Goal: Information Seeking & Learning: Learn about a topic

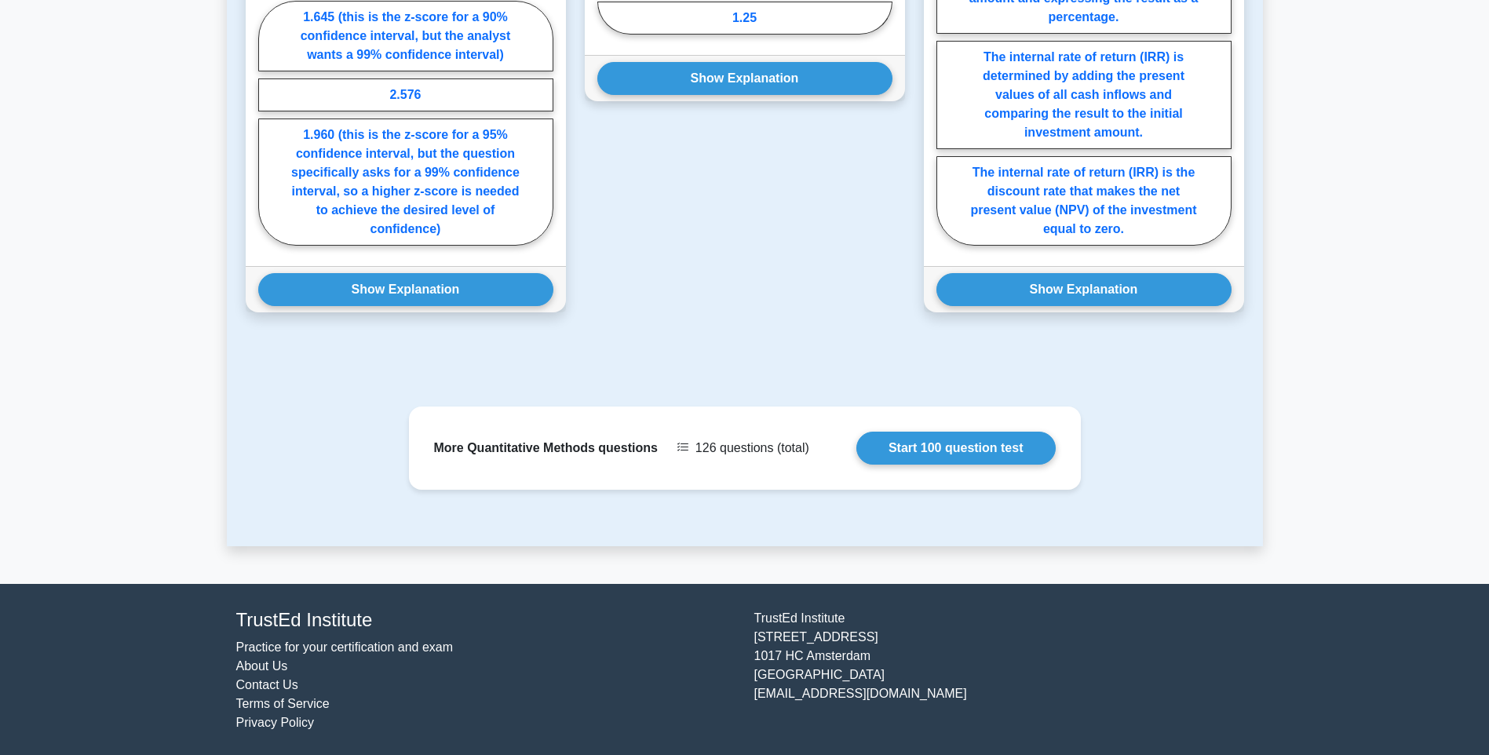
scroll to position [1074, 0]
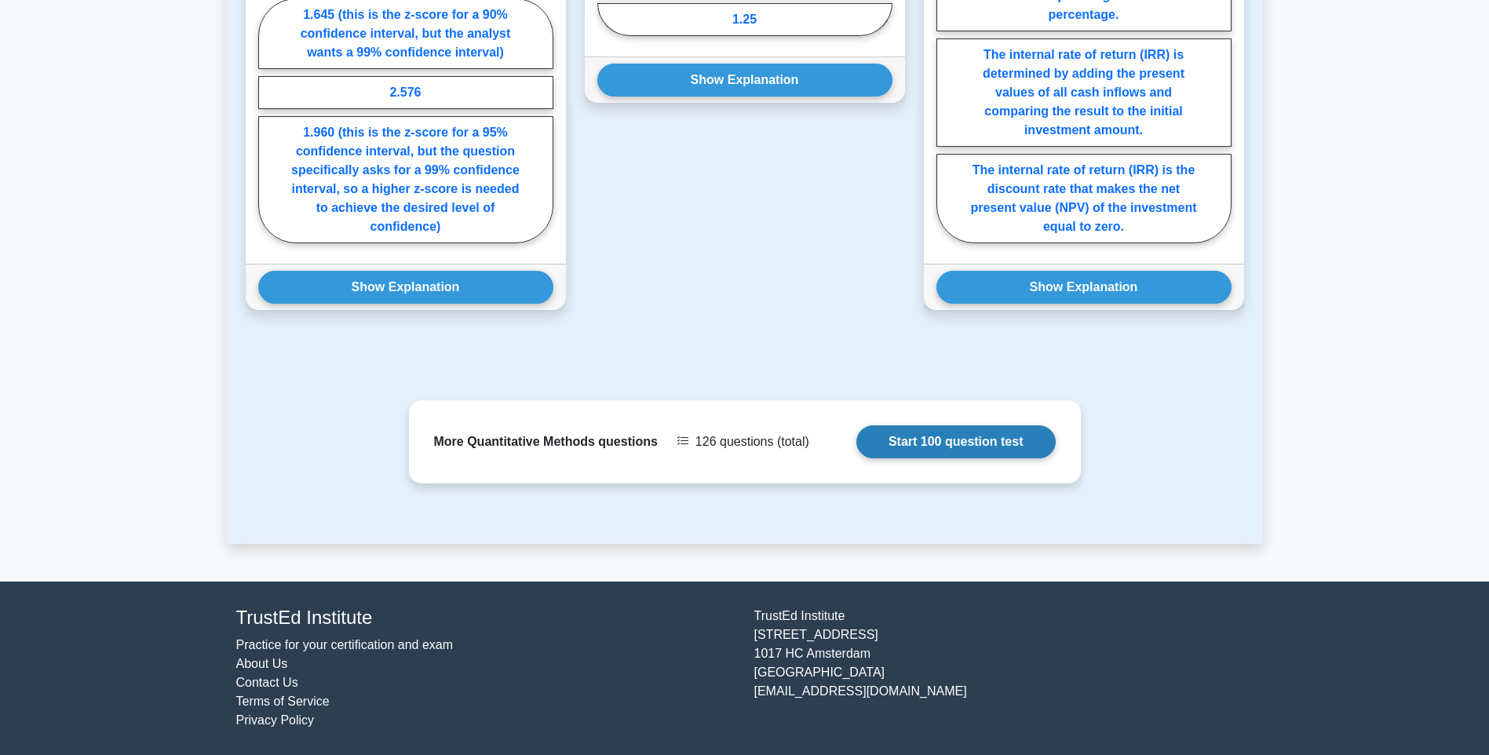
click at [929, 444] on link "Start 100 question test" at bounding box center [955, 441] width 199 height 33
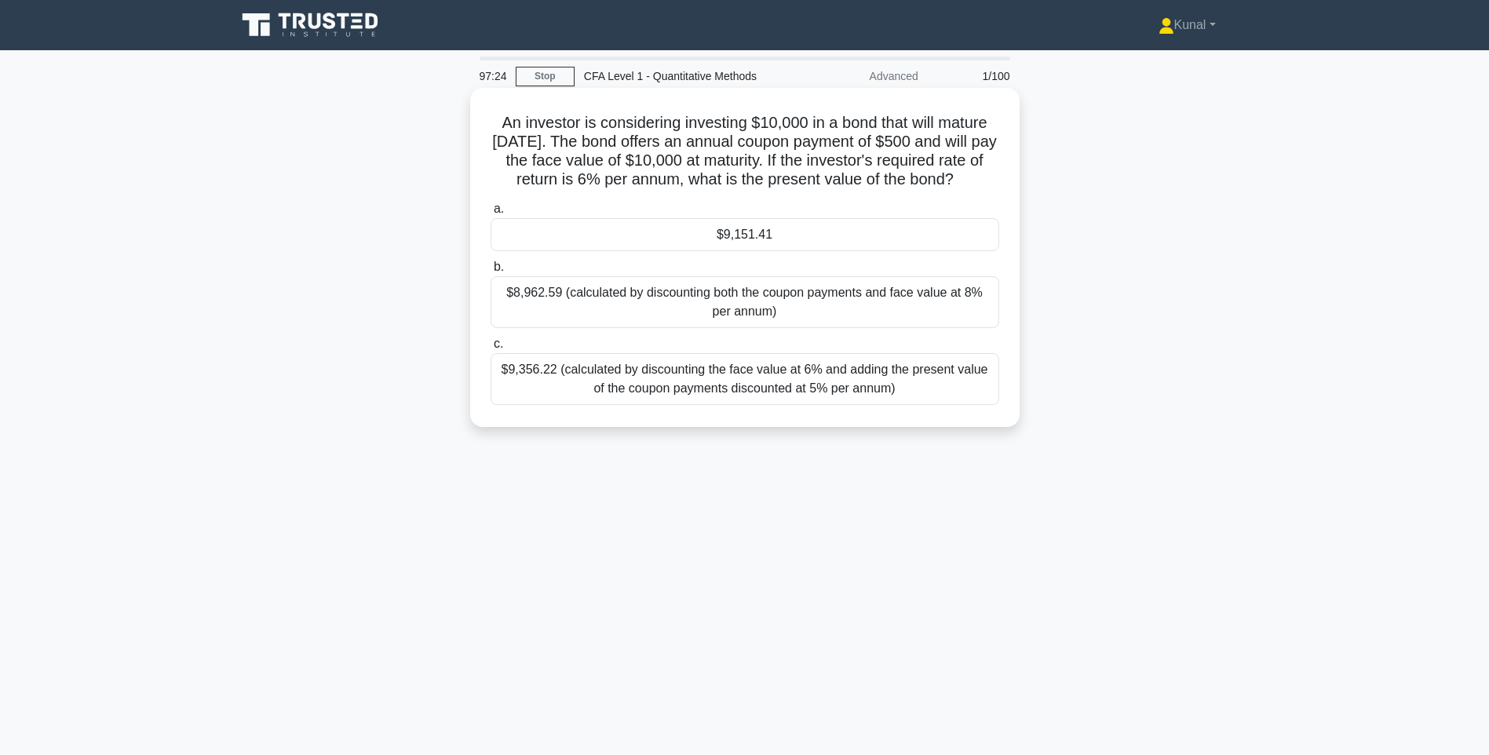
click at [686, 376] on div "$9,356.22 (calculated by discounting the face value at 6% and adding the presen…" at bounding box center [745, 379] width 509 height 52
click at [491, 349] on input "c. $9,356.22 (calculated by discounting the face value at 6% and adding the pre…" at bounding box center [491, 344] width 0 height 10
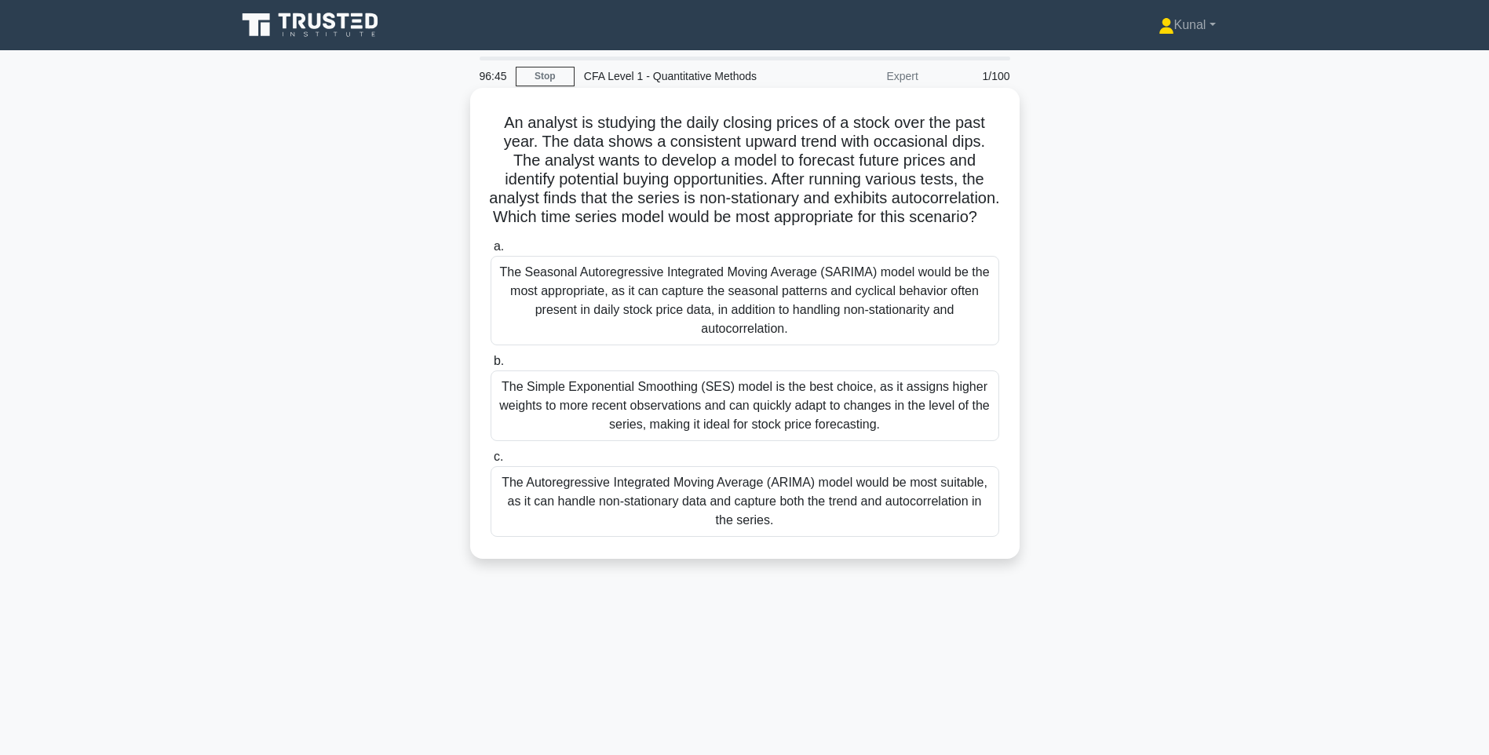
click at [635, 515] on div "The Autoregressive Integrated Moving Average (ARIMA) model would be most suitab…" at bounding box center [745, 501] width 509 height 71
click at [491, 462] on input "c. The Autoregressive Integrated Moving Average (ARIMA) model would be most sui…" at bounding box center [491, 457] width 0 height 10
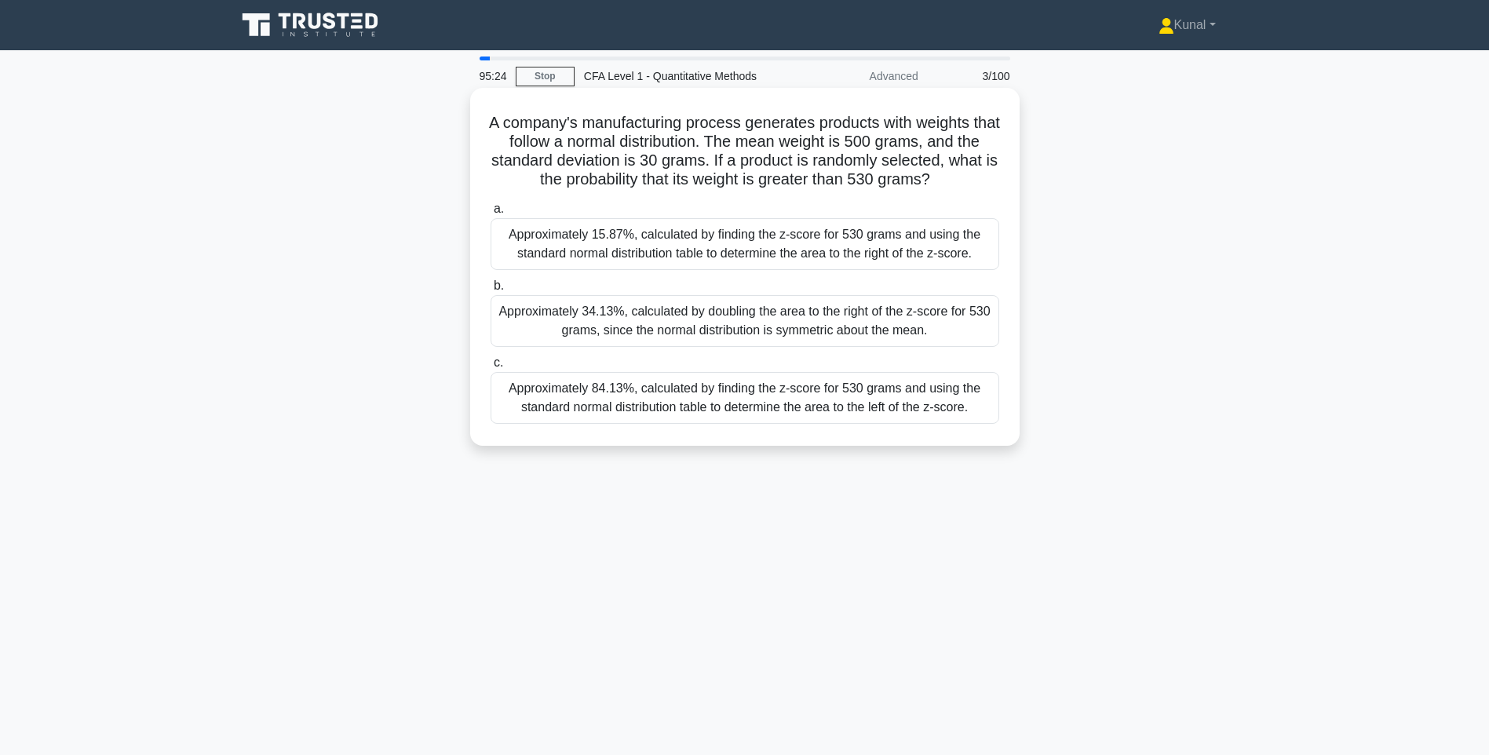
click at [819, 253] on div "Approximately 15.87%, calculated by finding the z-score for 530 grams and using…" at bounding box center [745, 244] width 509 height 52
click at [491, 214] on input "a. Approximately 15.87%, calculated by finding the z-score for 530 grams and us…" at bounding box center [491, 209] width 0 height 10
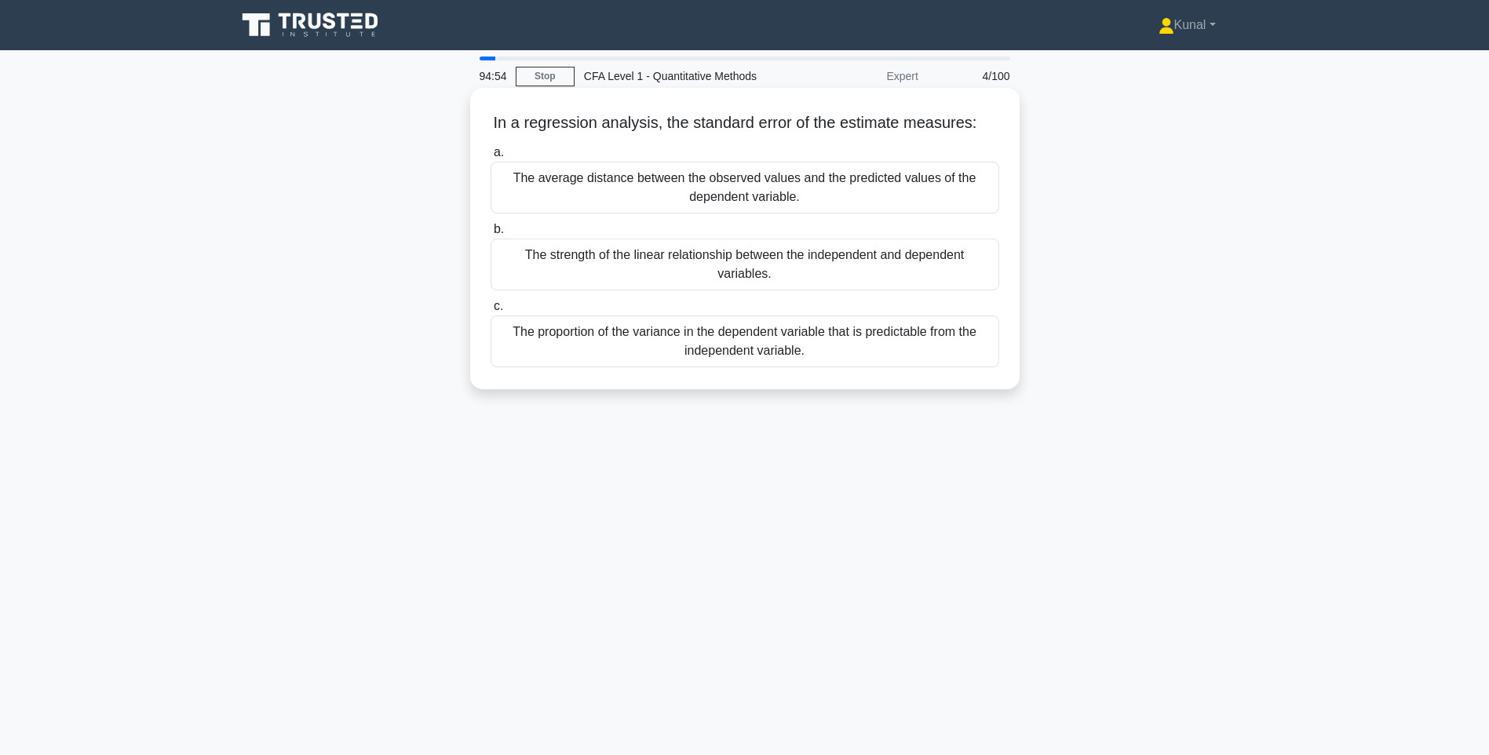
click at [907, 336] on div "The proportion of the variance in the dependent variable that is predictable fr…" at bounding box center [745, 342] width 509 height 52
click at [491, 312] on input "c. The proportion of the variance in the dependent variable that is predictable…" at bounding box center [491, 306] width 0 height 10
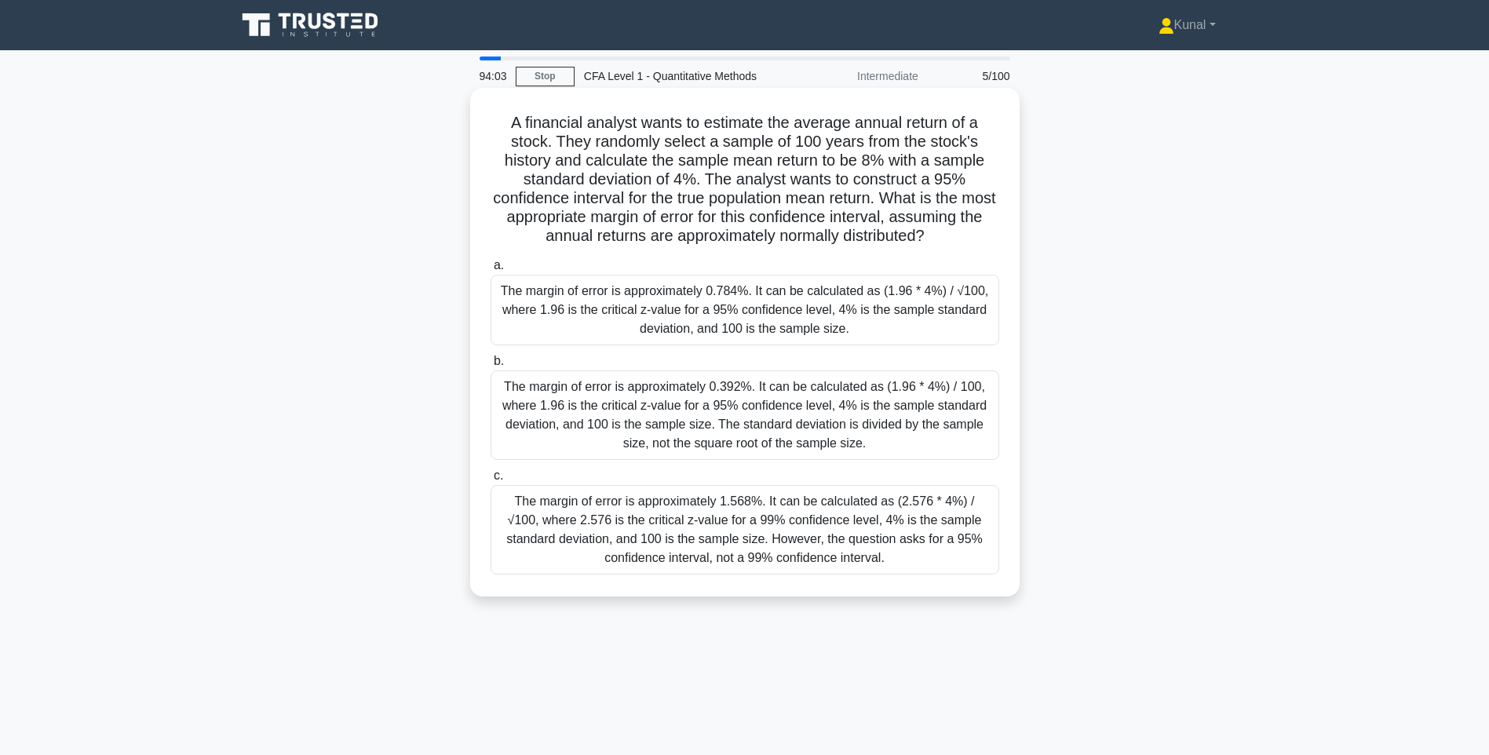
click at [716, 318] on div "The margin of error is approximately 0.784%. It can be calculated as (1.96 * 4%…" at bounding box center [745, 310] width 509 height 71
click at [491, 271] on input "a. The margin of error is approximately 0.784%. It can be calculated as (1.96 *…" at bounding box center [491, 266] width 0 height 10
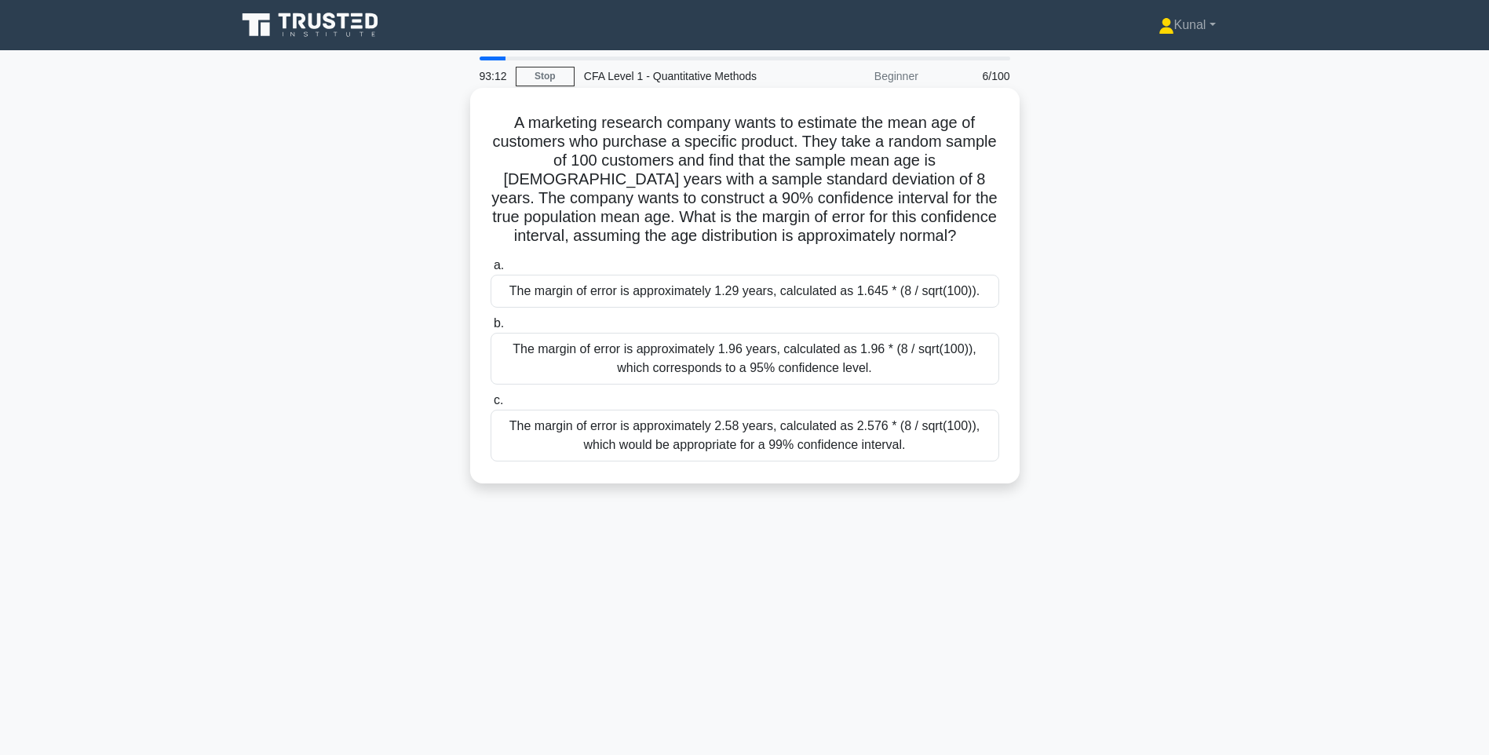
click at [864, 354] on div "The margin of error is approximately 1.96 years, calculated as 1.96 * (8 / sqrt…" at bounding box center [745, 359] width 509 height 52
click at [491, 329] on input "b. The margin of error is approximately 1.96 years, calculated as 1.96 * (8 / s…" at bounding box center [491, 324] width 0 height 10
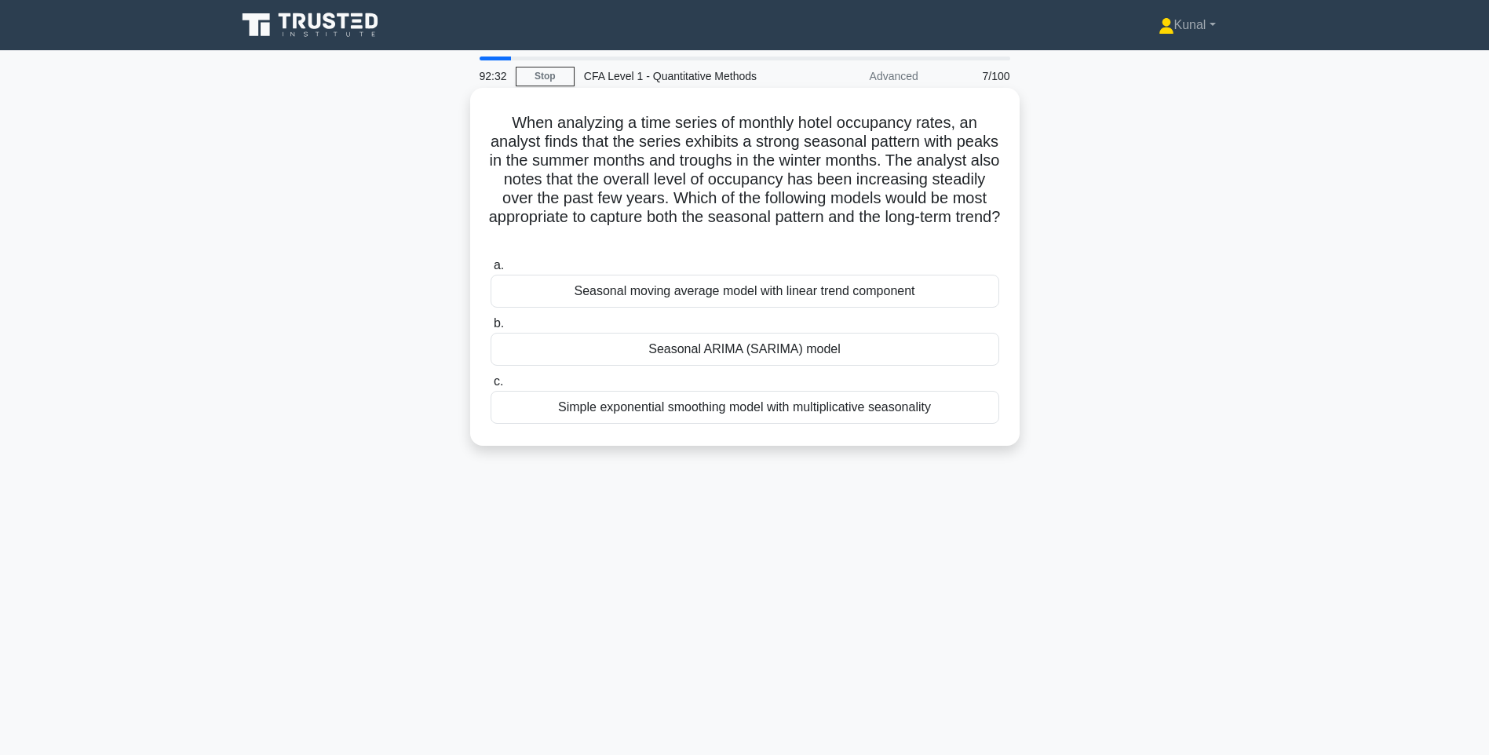
click at [647, 412] on div "Simple exponential smoothing model with multiplicative seasonality" at bounding box center [745, 407] width 509 height 33
click at [491, 387] on input "c. Simple exponential smoothing model with multiplicative seasonality" at bounding box center [491, 382] width 0 height 10
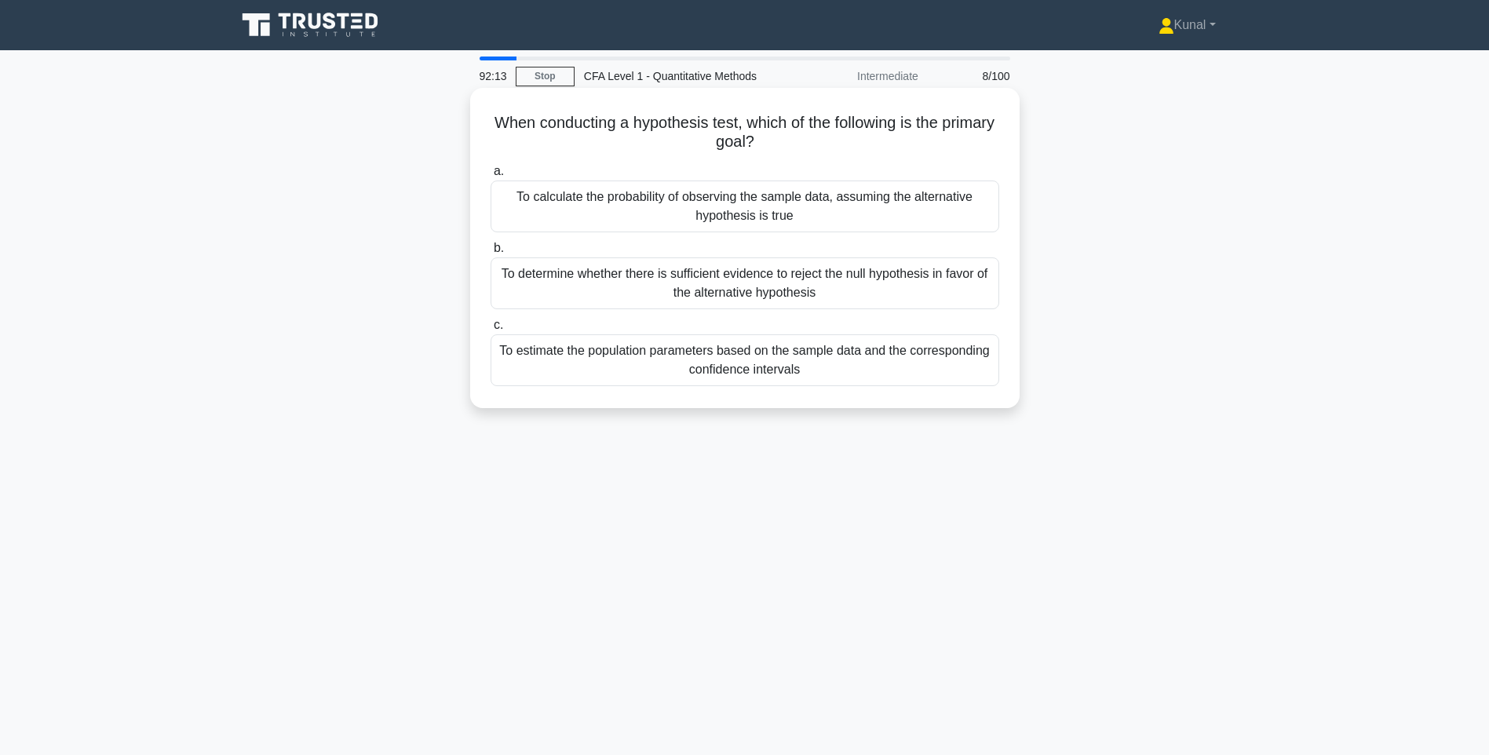
click at [760, 280] on div "To determine whether there is sufficient evidence to reject the null hypothesis…" at bounding box center [745, 283] width 509 height 52
click at [491, 254] on input "b. To determine whether there is sufficient evidence to reject the null hypothe…" at bounding box center [491, 248] width 0 height 10
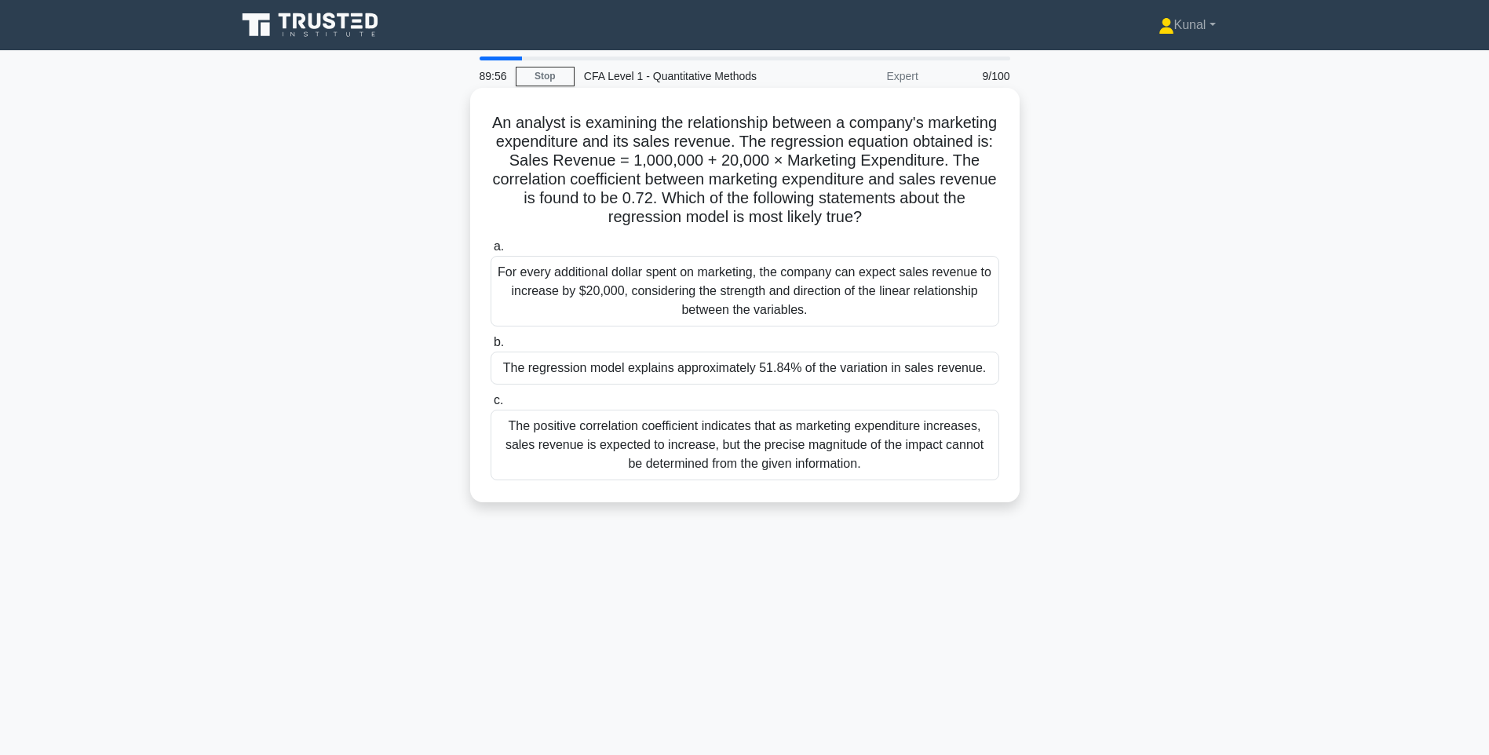
click at [806, 447] on div "The positive correlation coefficient indicates that as marketing expenditure in…" at bounding box center [745, 445] width 509 height 71
click at [491, 406] on input "c. The positive correlation coefficient indicates that as marketing expenditure…" at bounding box center [491, 401] width 0 height 10
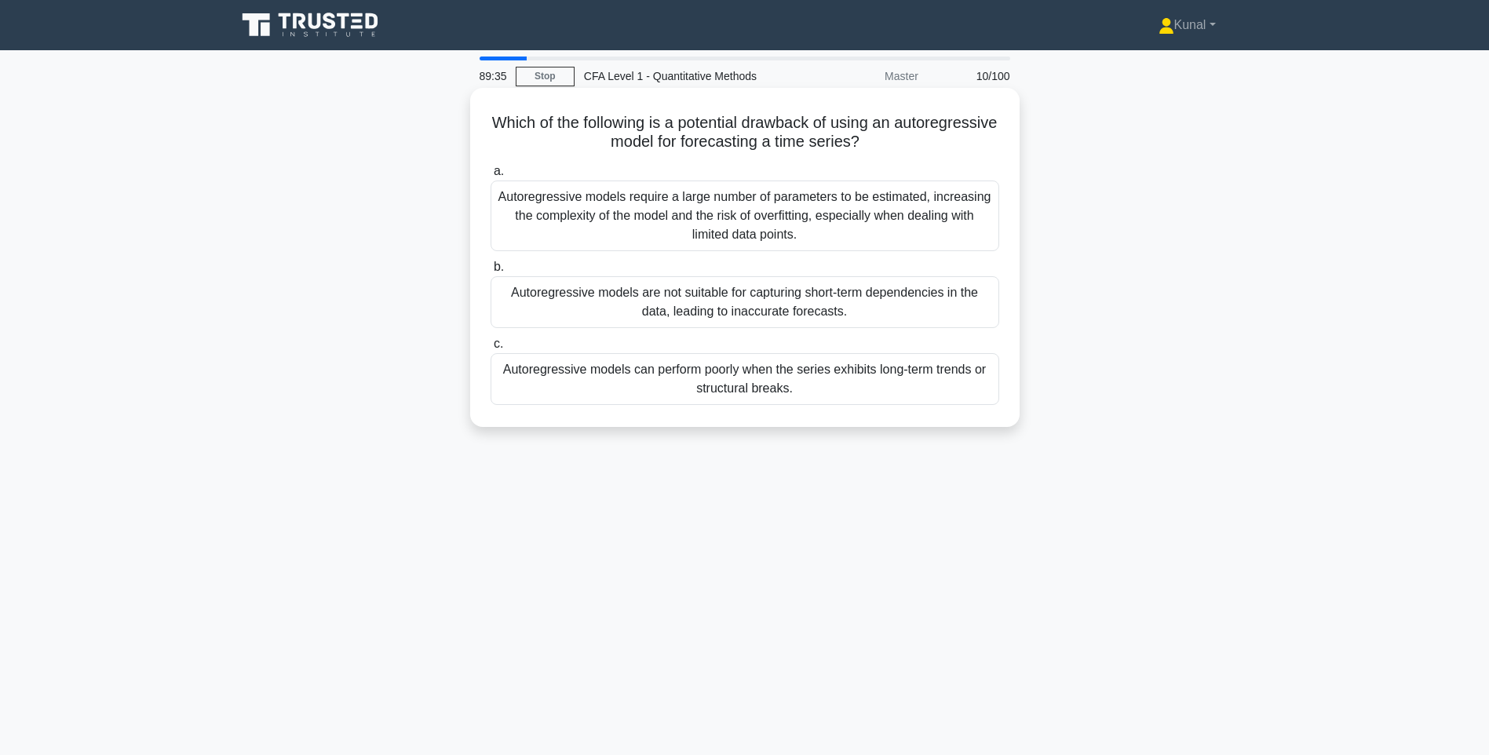
click at [829, 305] on div "Autoregressive models are not suitable for capturing short-term dependencies in…" at bounding box center [745, 302] width 509 height 52
click at [491, 272] on input "b. Autoregressive models are not suitable for capturing short-term dependencies…" at bounding box center [491, 267] width 0 height 10
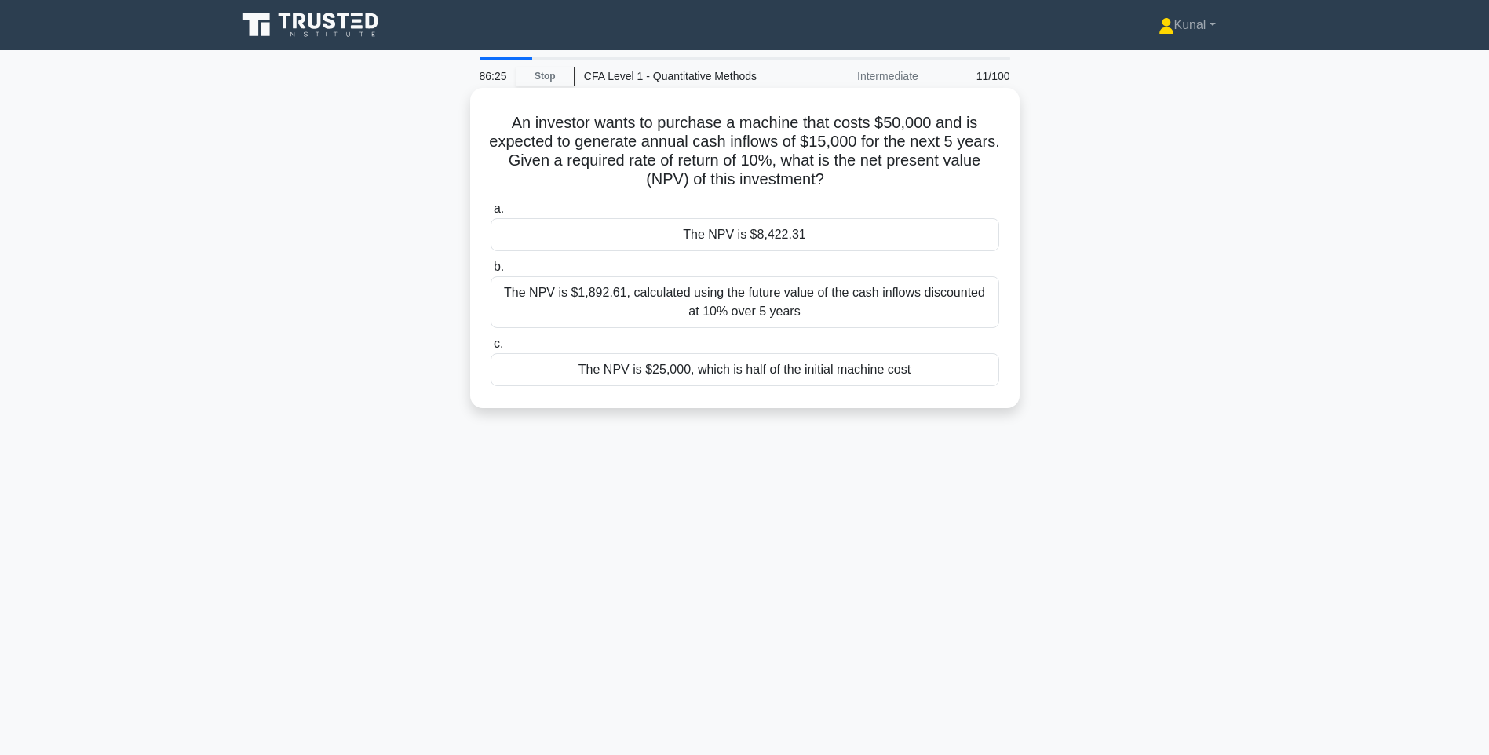
click at [732, 239] on div "The NPV is $8,422.31" at bounding box center [745, 234] width 509 height 33
click at [491, 214] on input "a. The NPV is $8,422.31" at bounding box center [491, 209] width 0 height 10
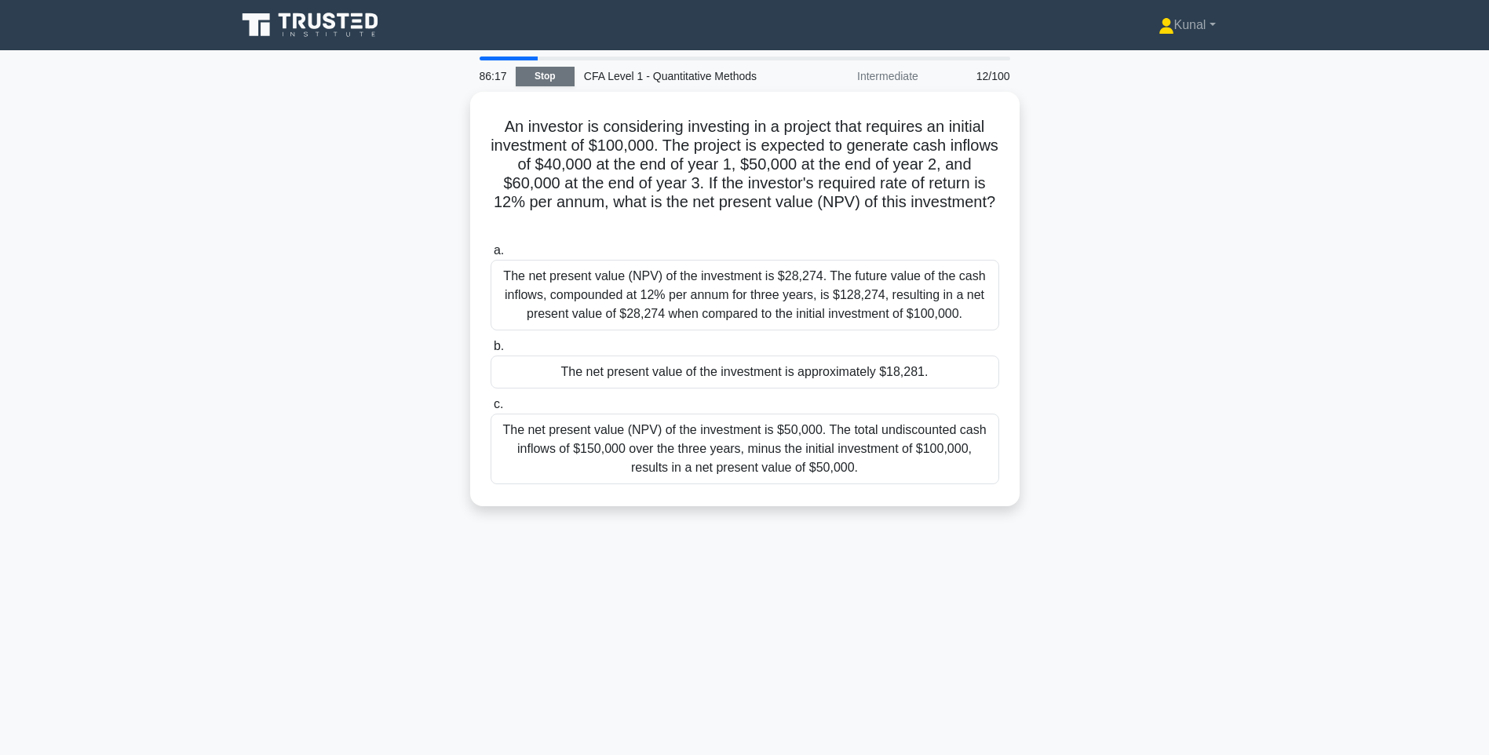
click at [532, 77] on link "Stop" at bounding box center [545, 77] width 59 height 20
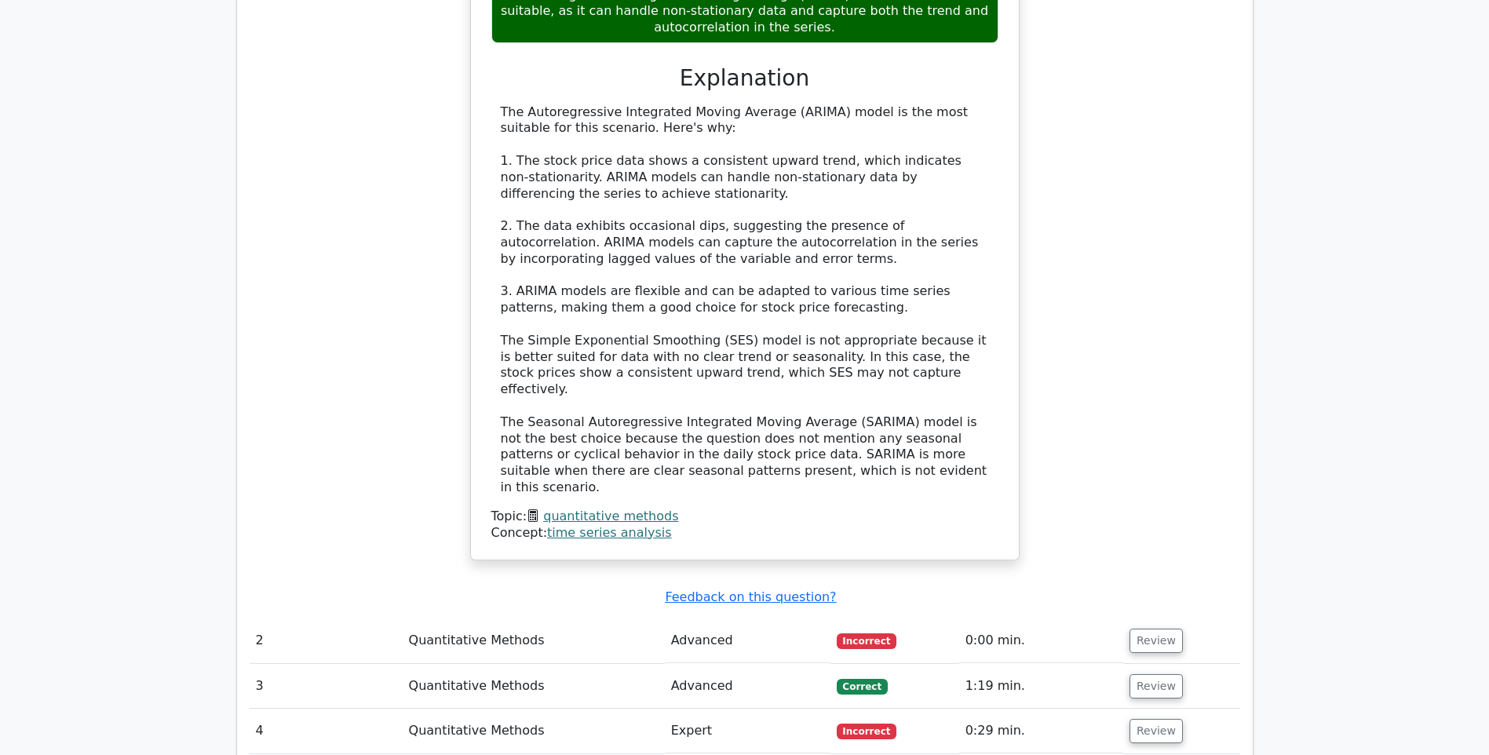
scroll to position [1256, 0]
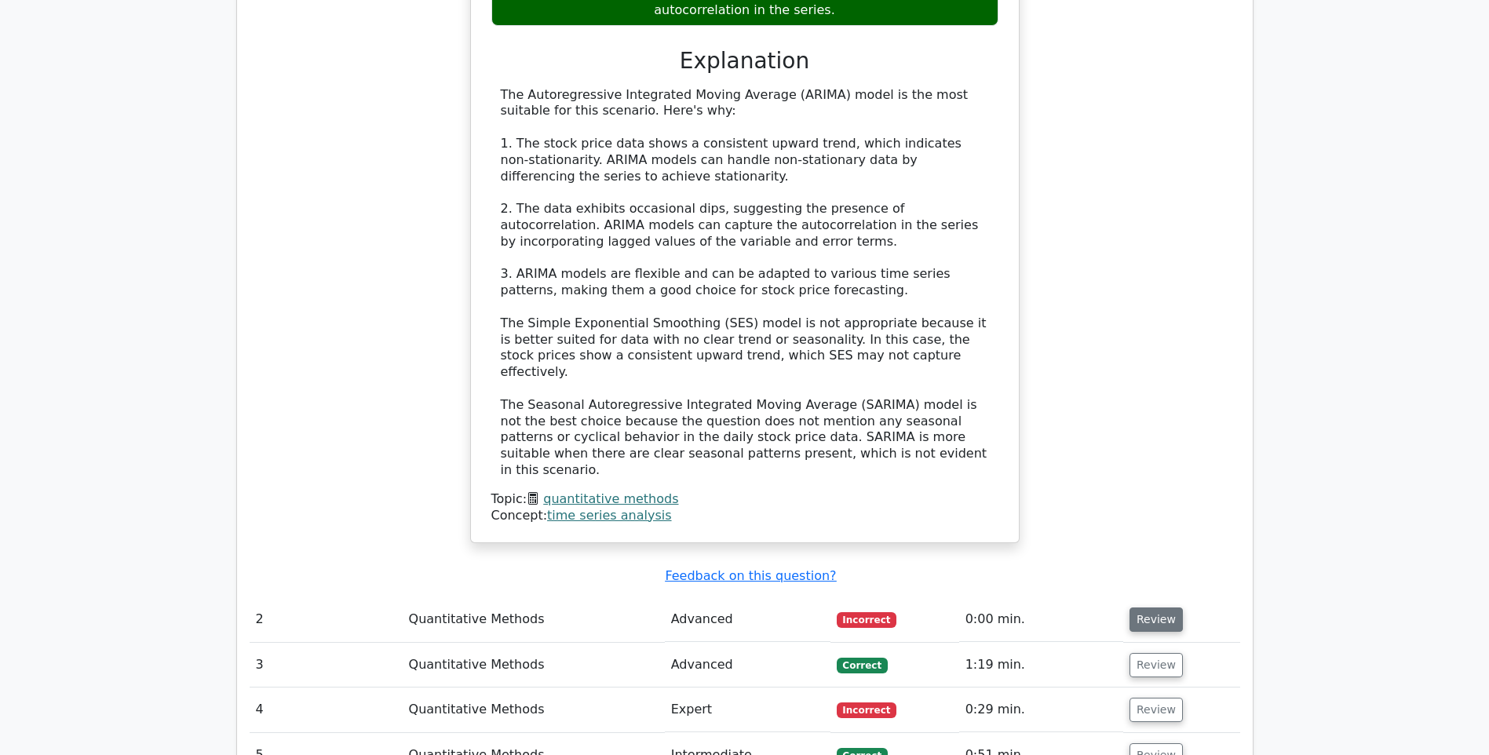
click at [1152, 608] on button "Review" at bounding box center [1156, 620] width 53 height 24
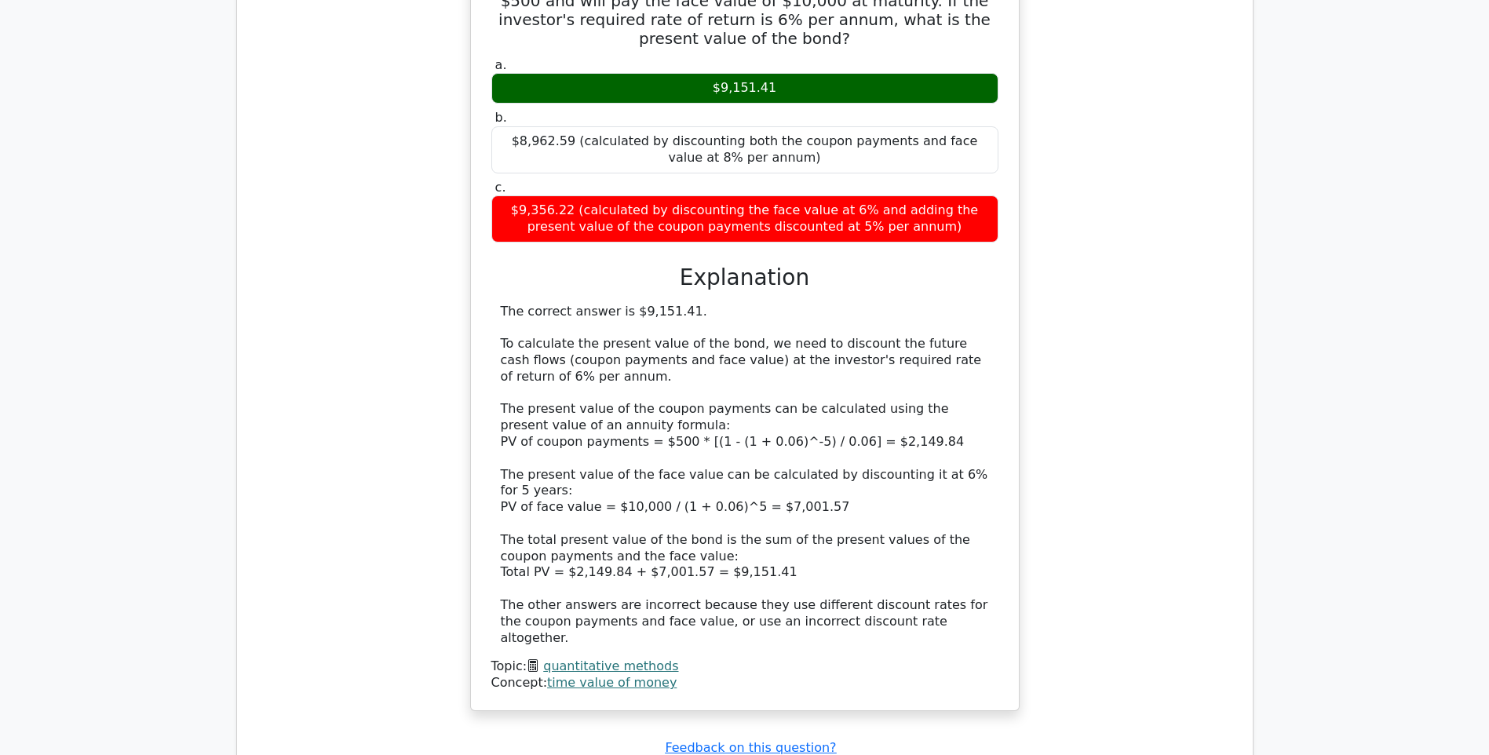
scroll to position [2041, 0]
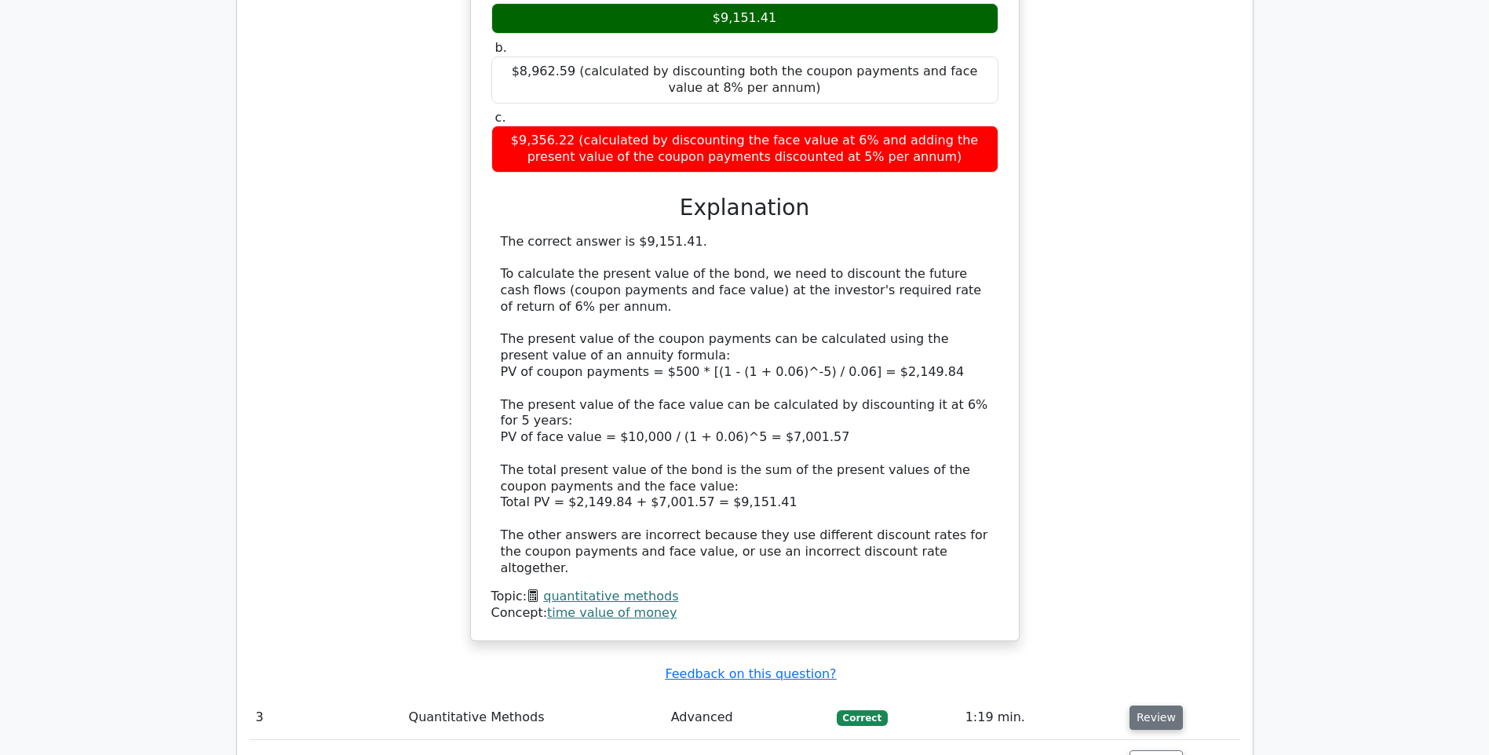
click at [1151, 706] on button "Review" at bounding box center [1156, 718] width 53 height 24
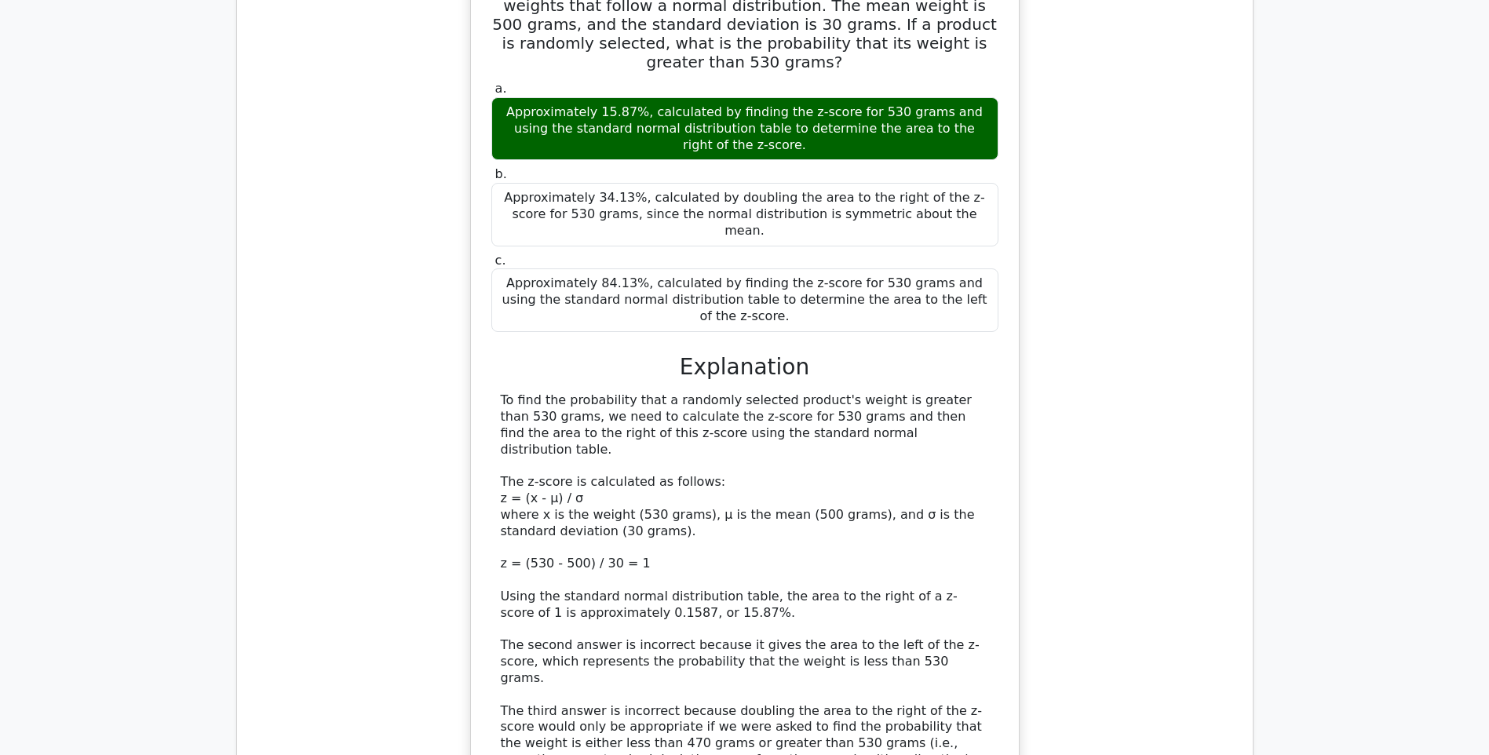
scroll to position [2904, 0]
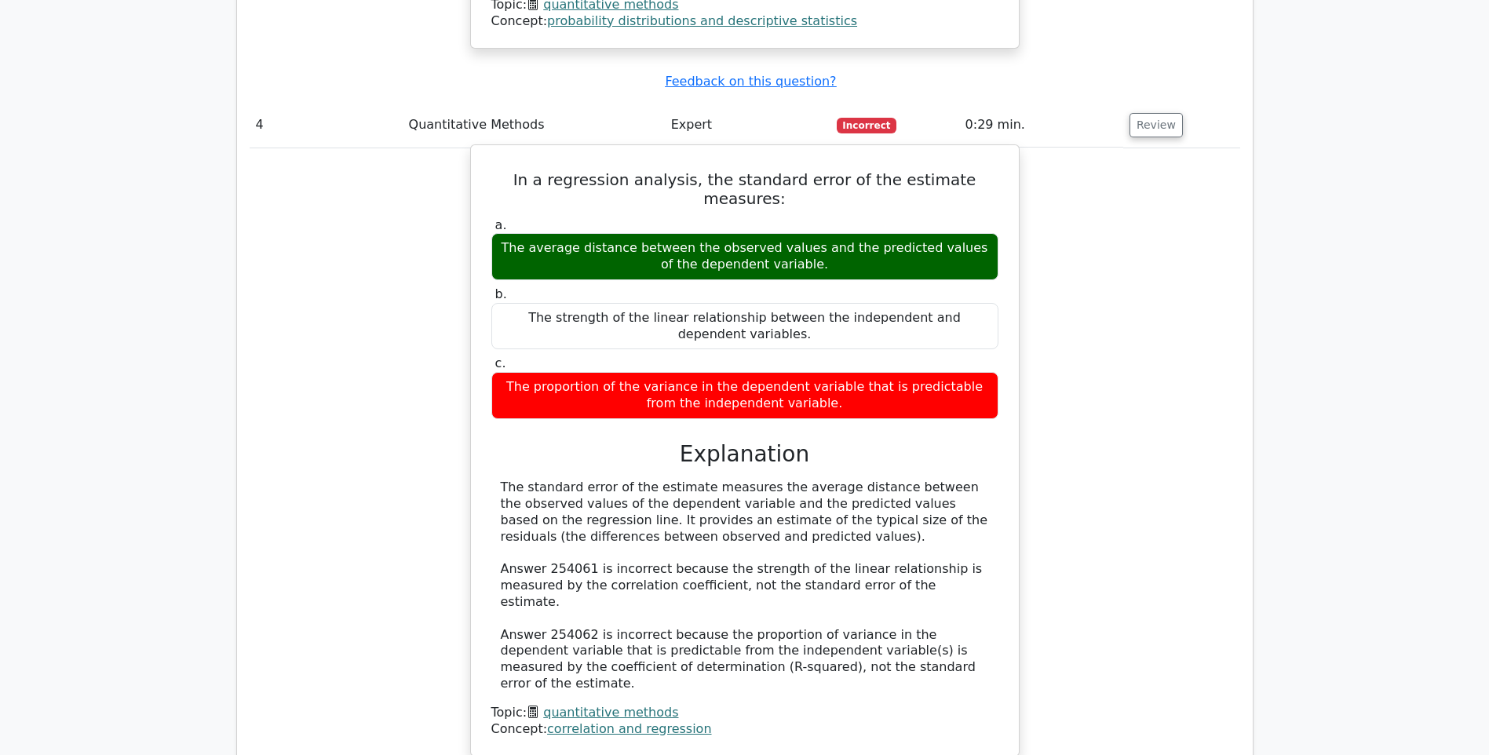
scroll to position [3689, 0]
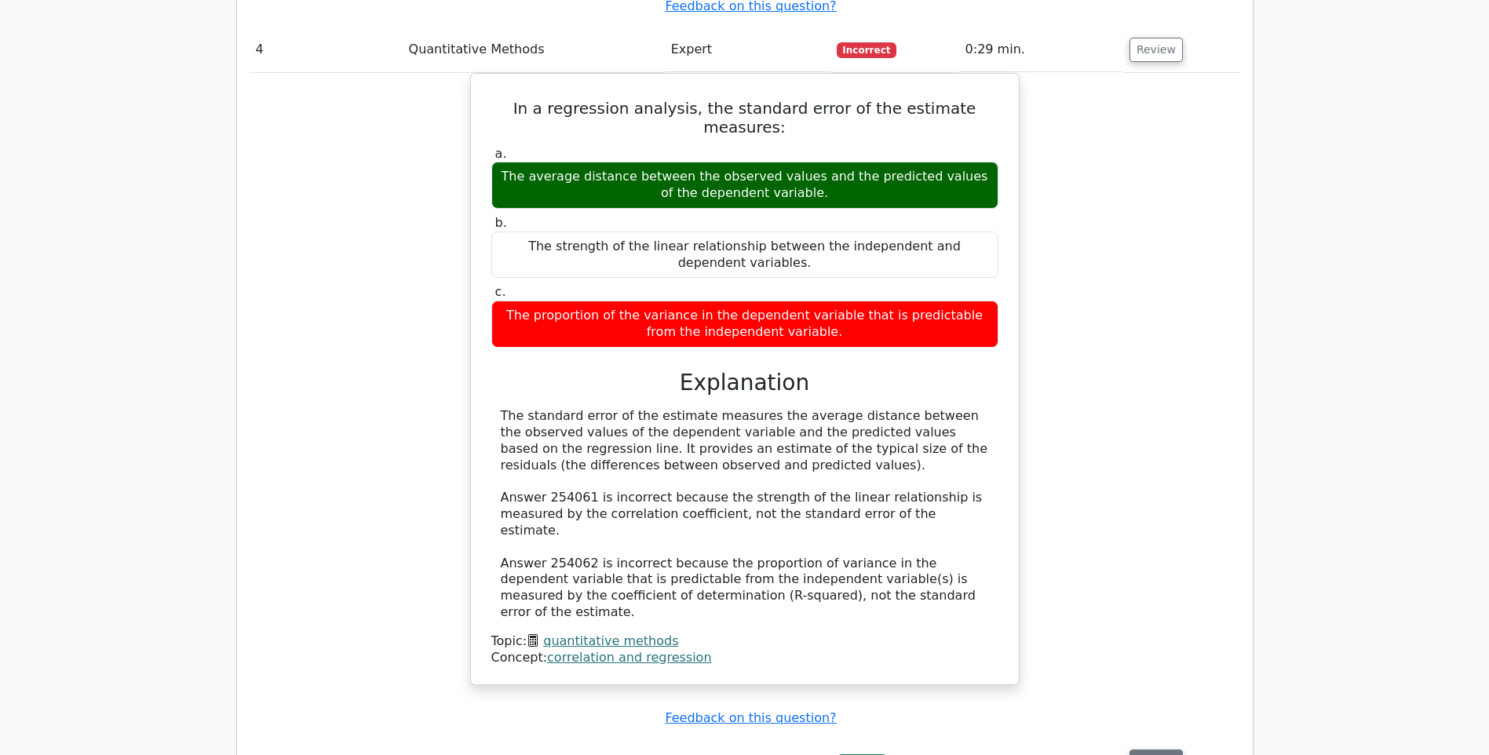
click at [1157, 750] on button "Review" at bounding box center [1156, 762] width 53 height 24
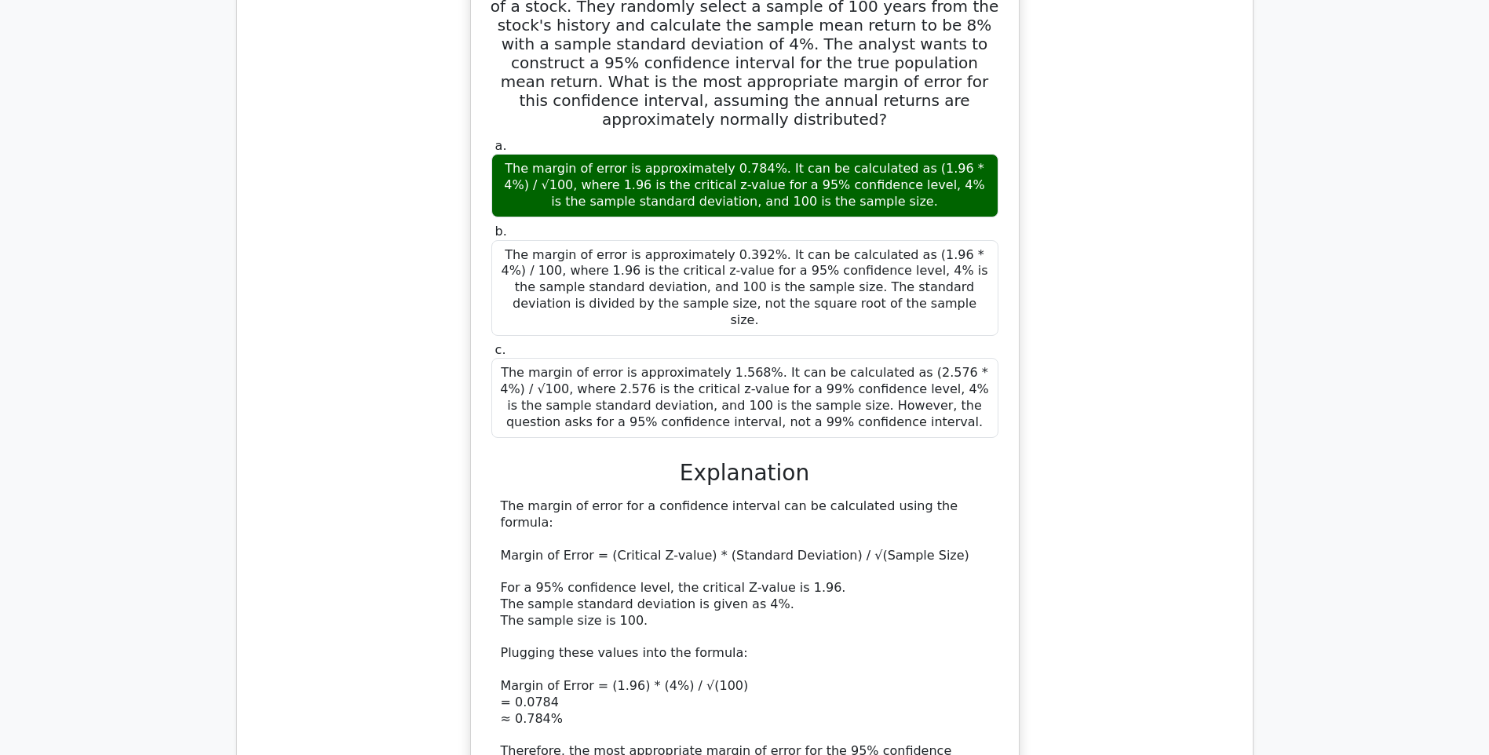
scroll to position [4710, 0]
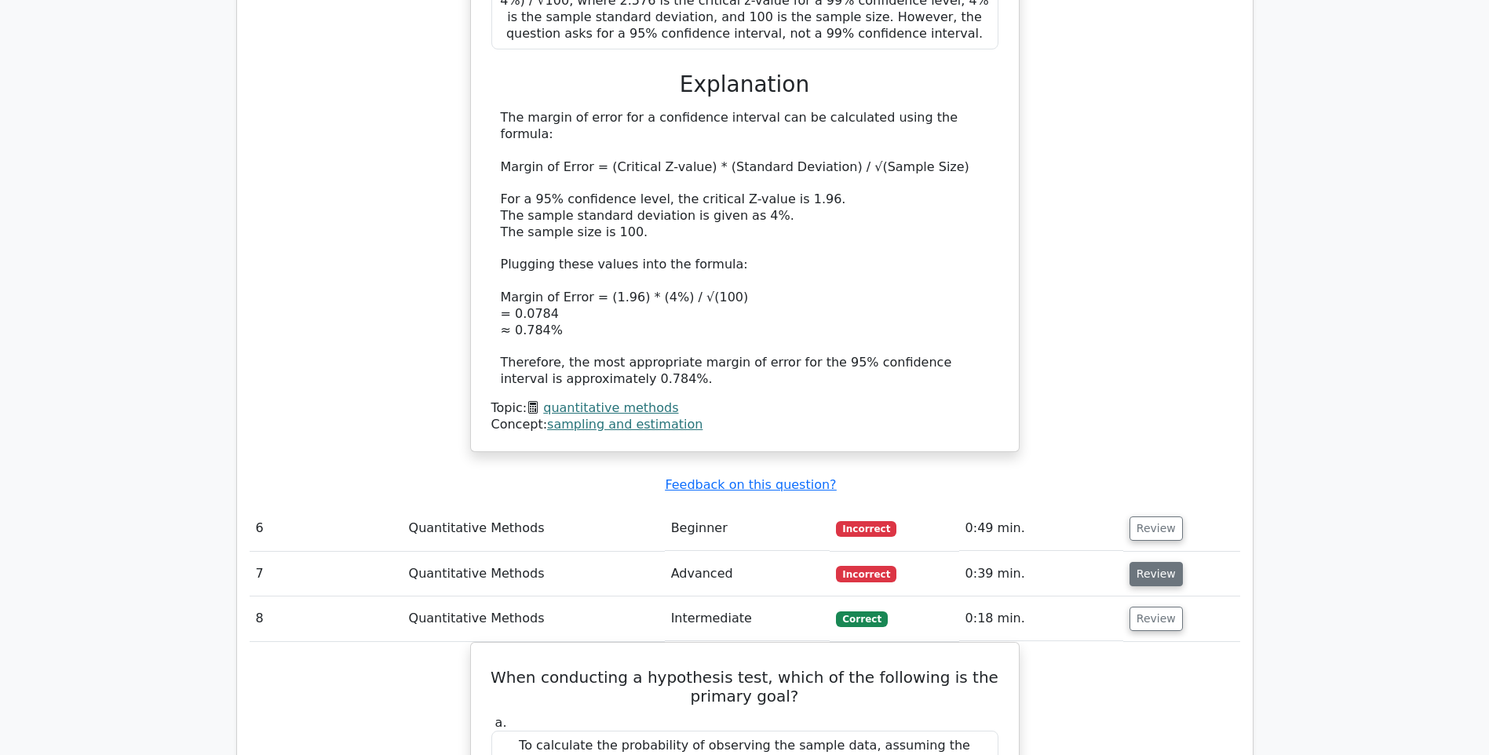
scroll to position [4867, 0]
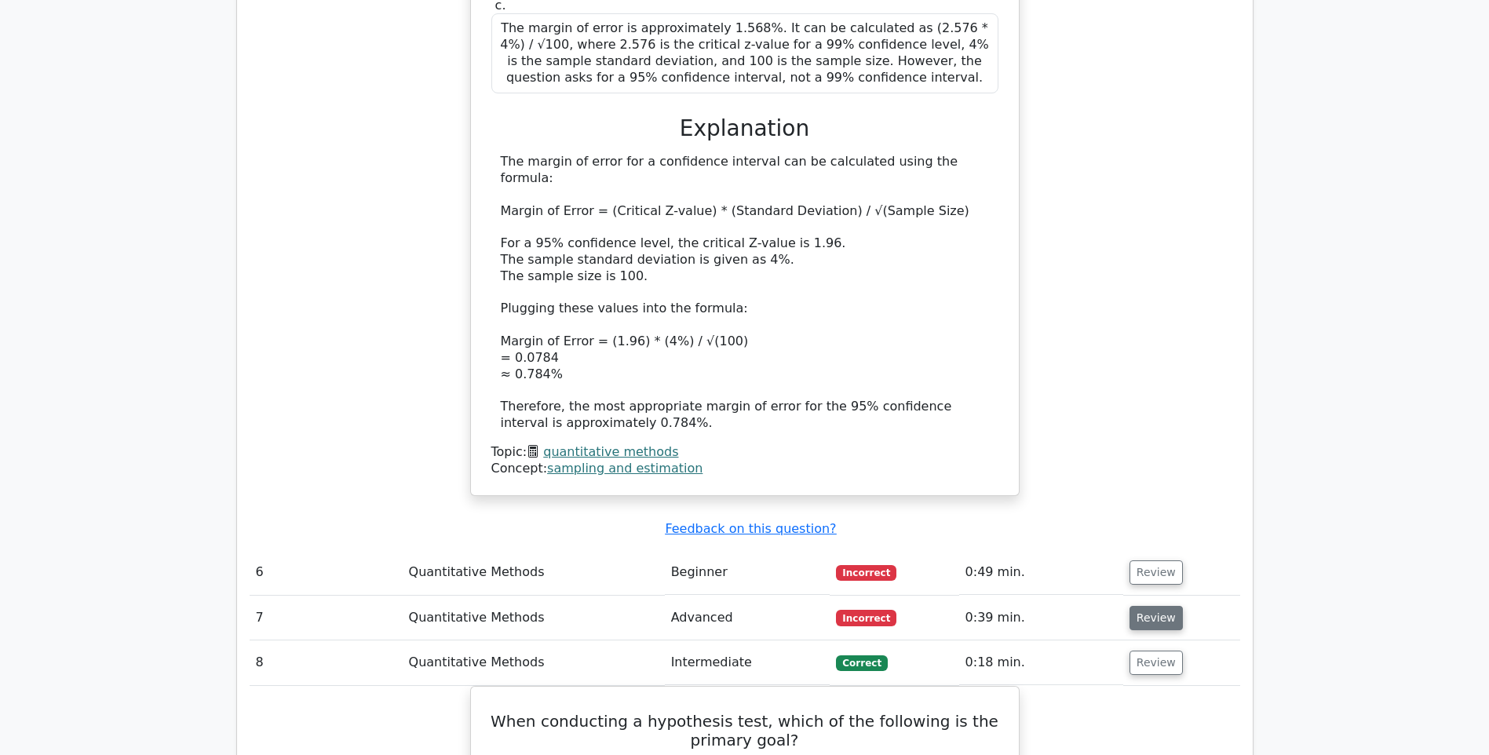
click at [1160, 606] on button "Review" at bounding box center [1156, 618] width 53 height 24
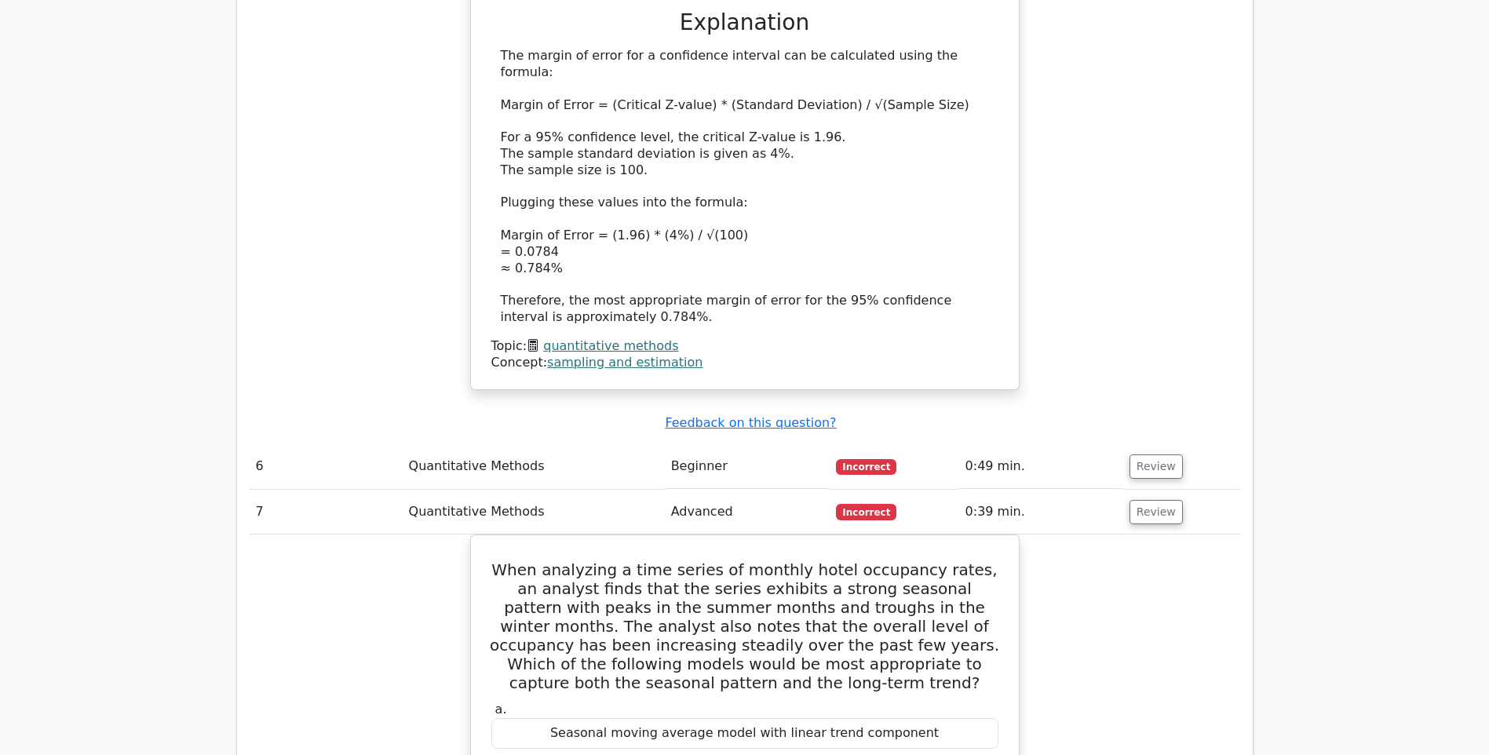
scroll to position [4945, 0]
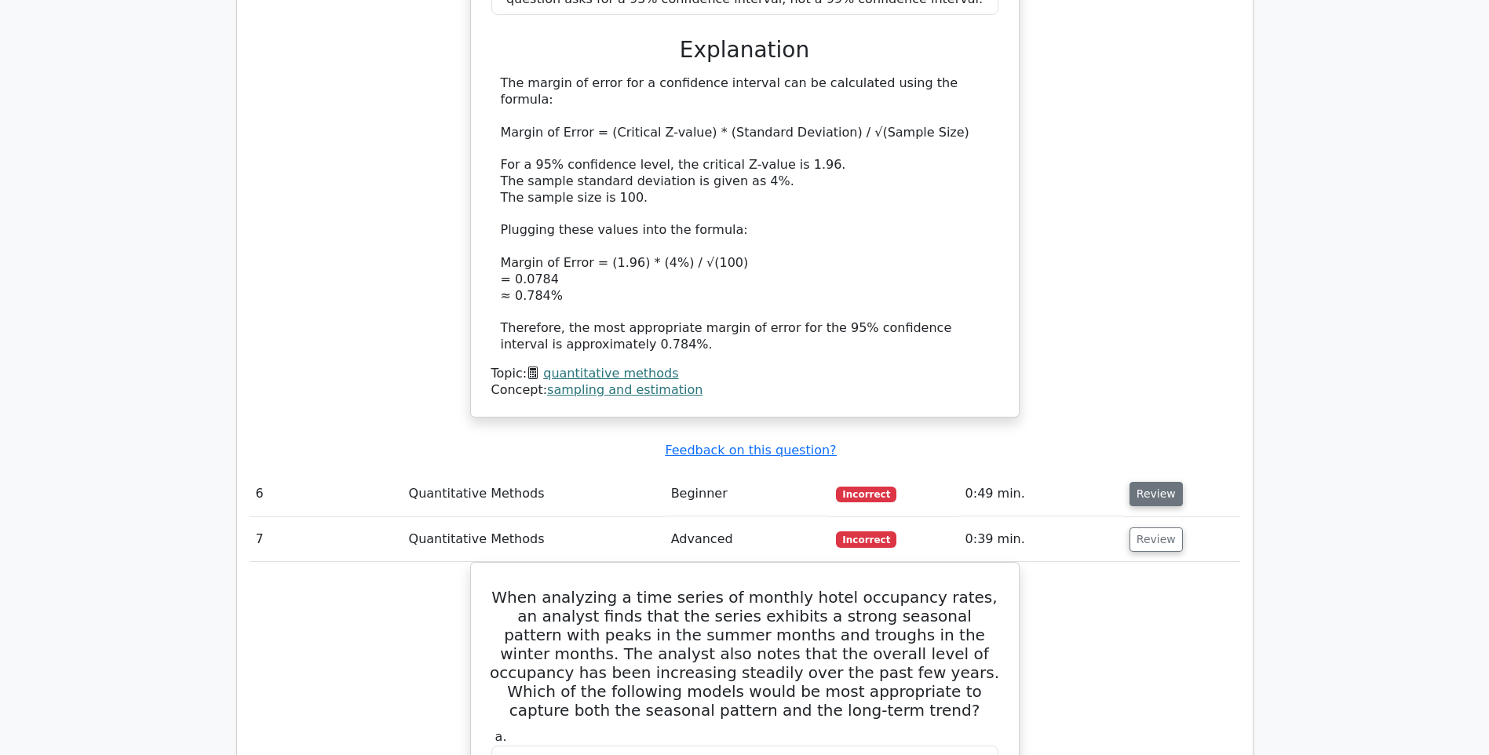
click at [1167, 482] on button "Review" at bounding box center [1156, 494] width 53 height 24
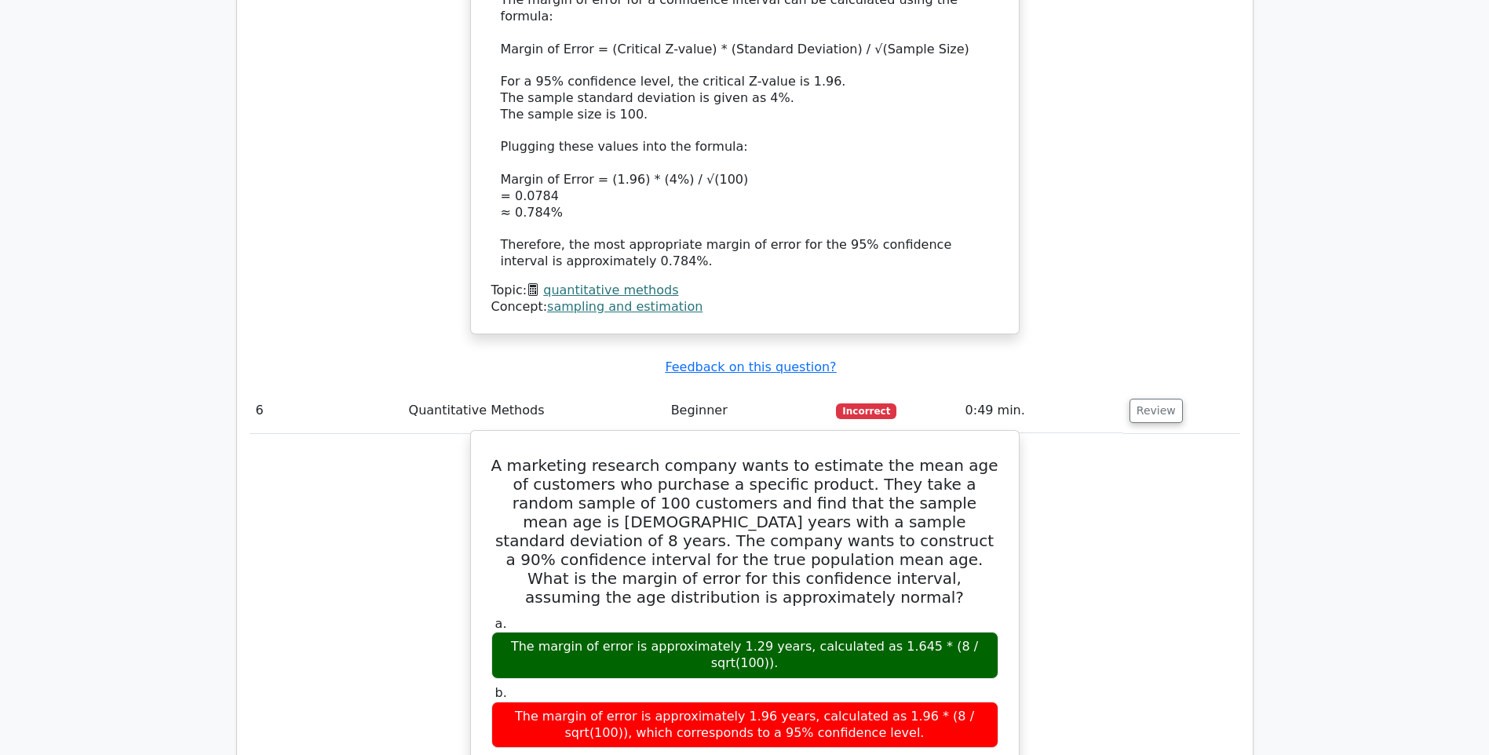
scroll to position [5024, 0]
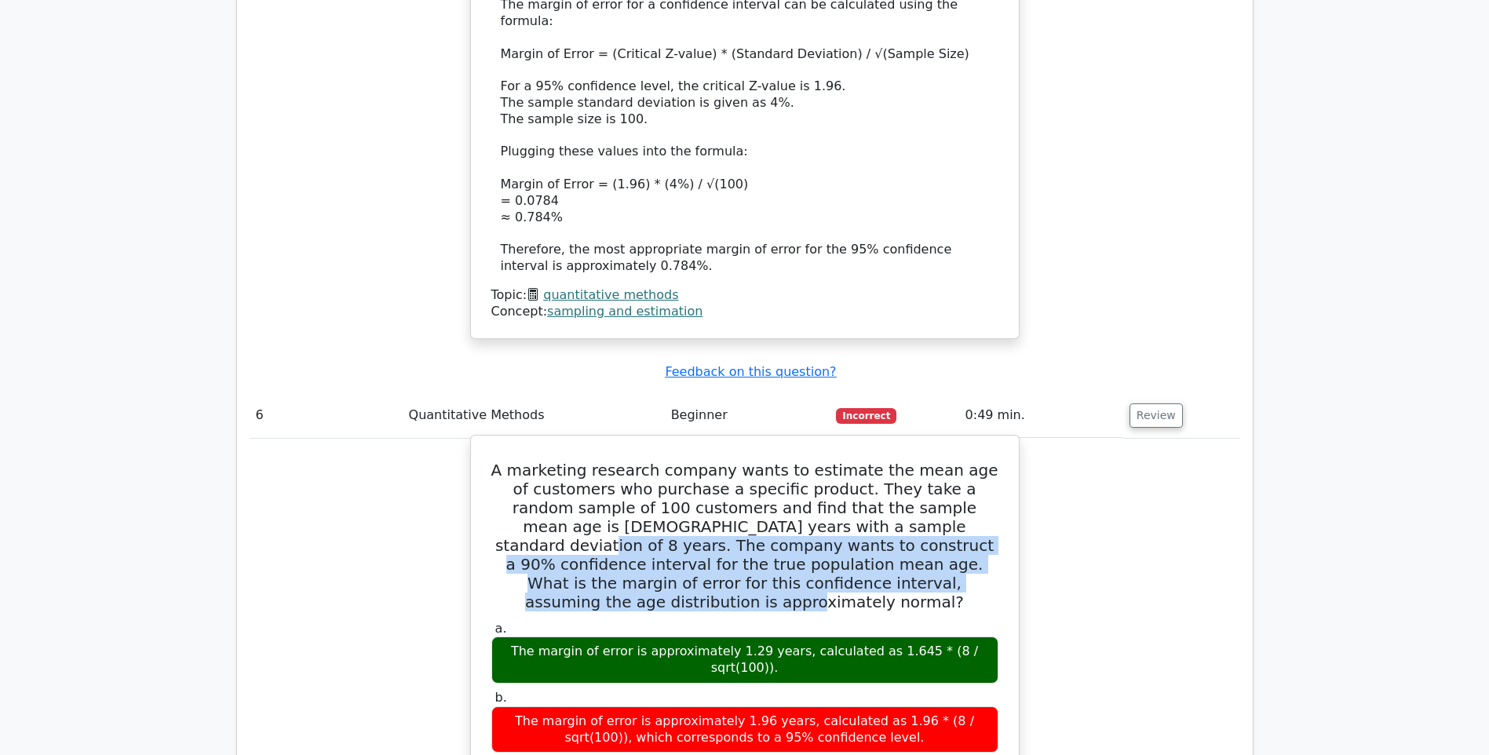
drag, startPoint x: 824, startPoint y: 235, endPoint x: 920, endPoint y: 296, distance: 113.2
click at [920, 461] on h5 "A marketing research company wants to estimate the mean age of customers who pu…" at bounding box center [745, 536] width 510 height 151
click at [648, 461] on h5 "A marketing research company wants to estimate the mean age of customers who pu…" at bounding box center [745, 536] width 510 height 151
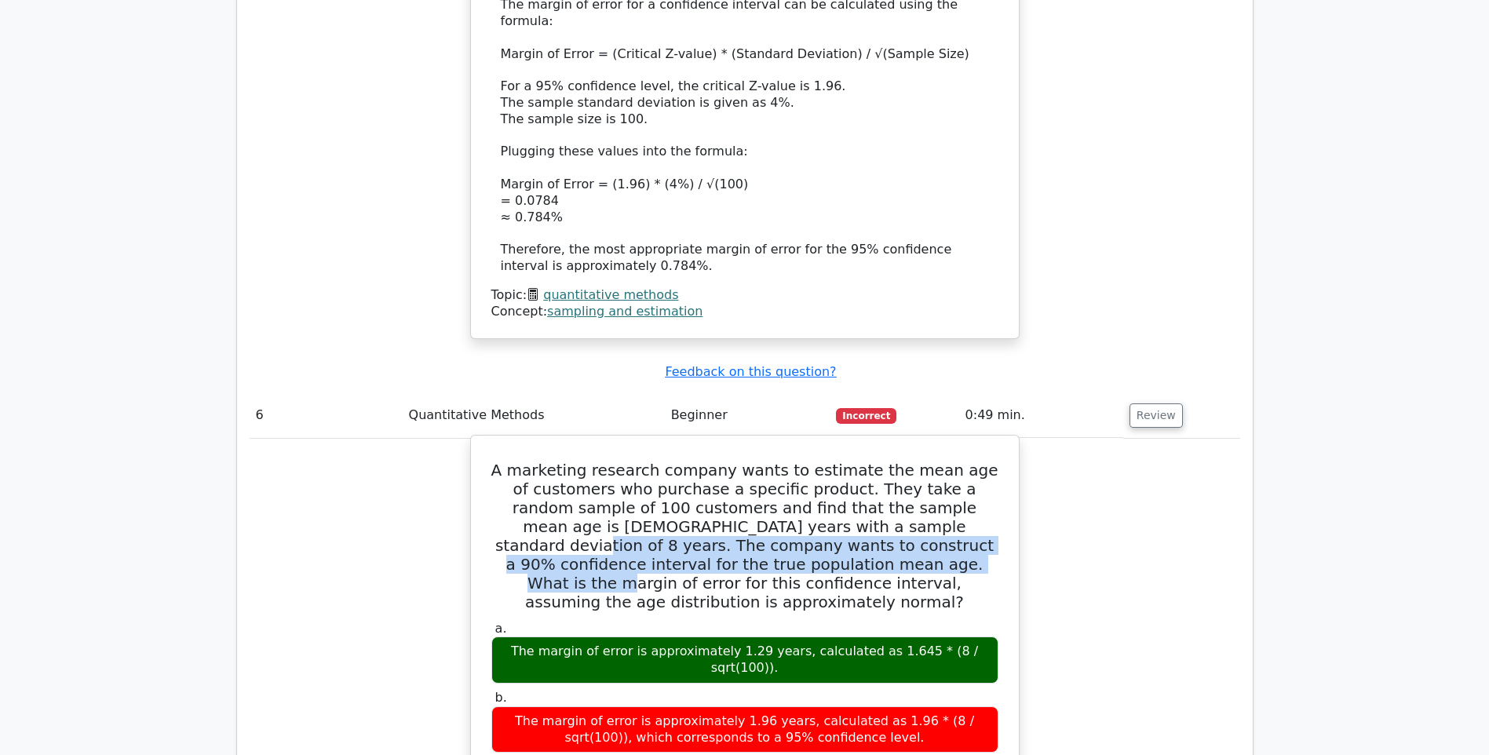
drag, startPoint x: 820, startPoint y: 239, endPoint x: 702, endPoint y: 270, distance: 122.4
click at [702, 461] on h5 "A marketing research company wants to estimate the mean age of customers who pu…" at bounding box center [745, 536] width 510 height 151
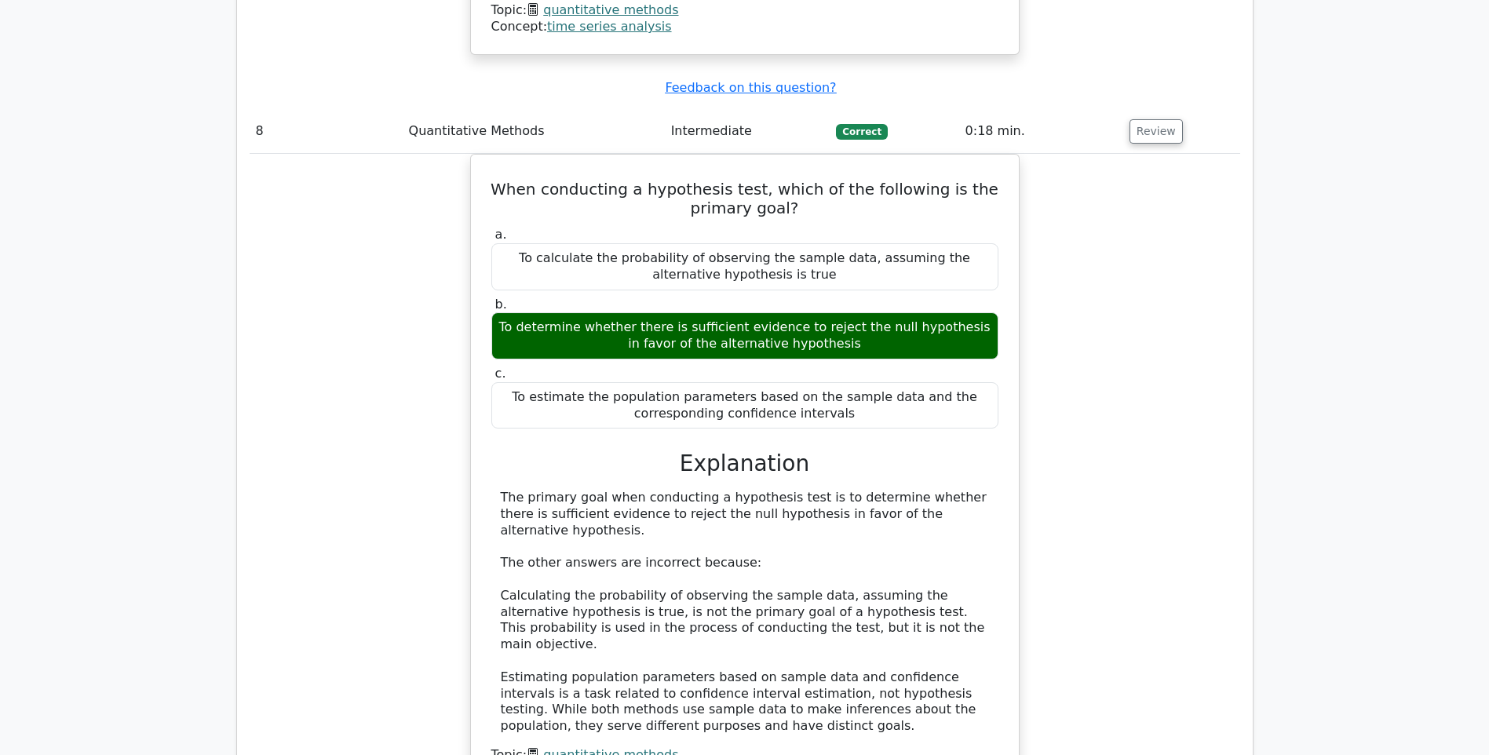
scroll to position [7143, 0]
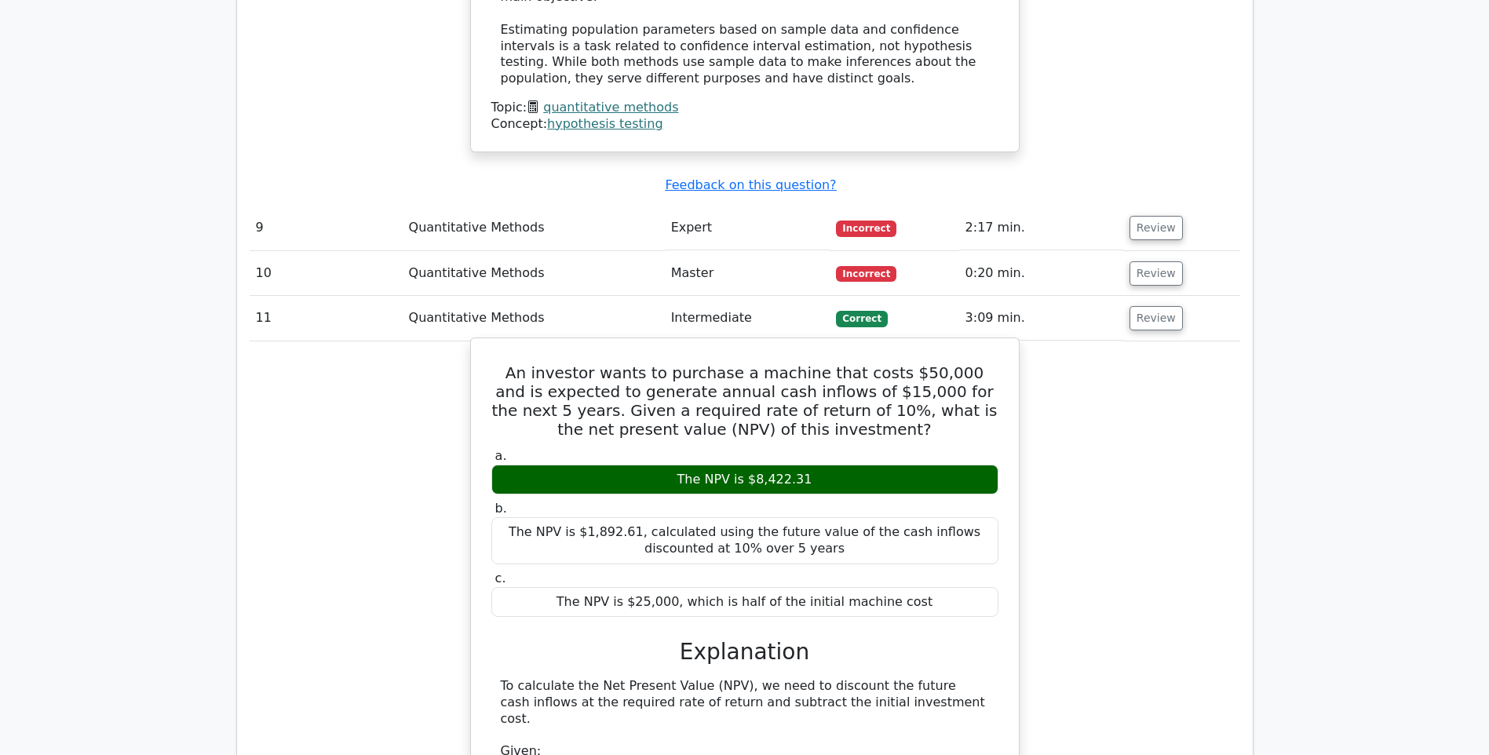
scroll to position [7378, 0]
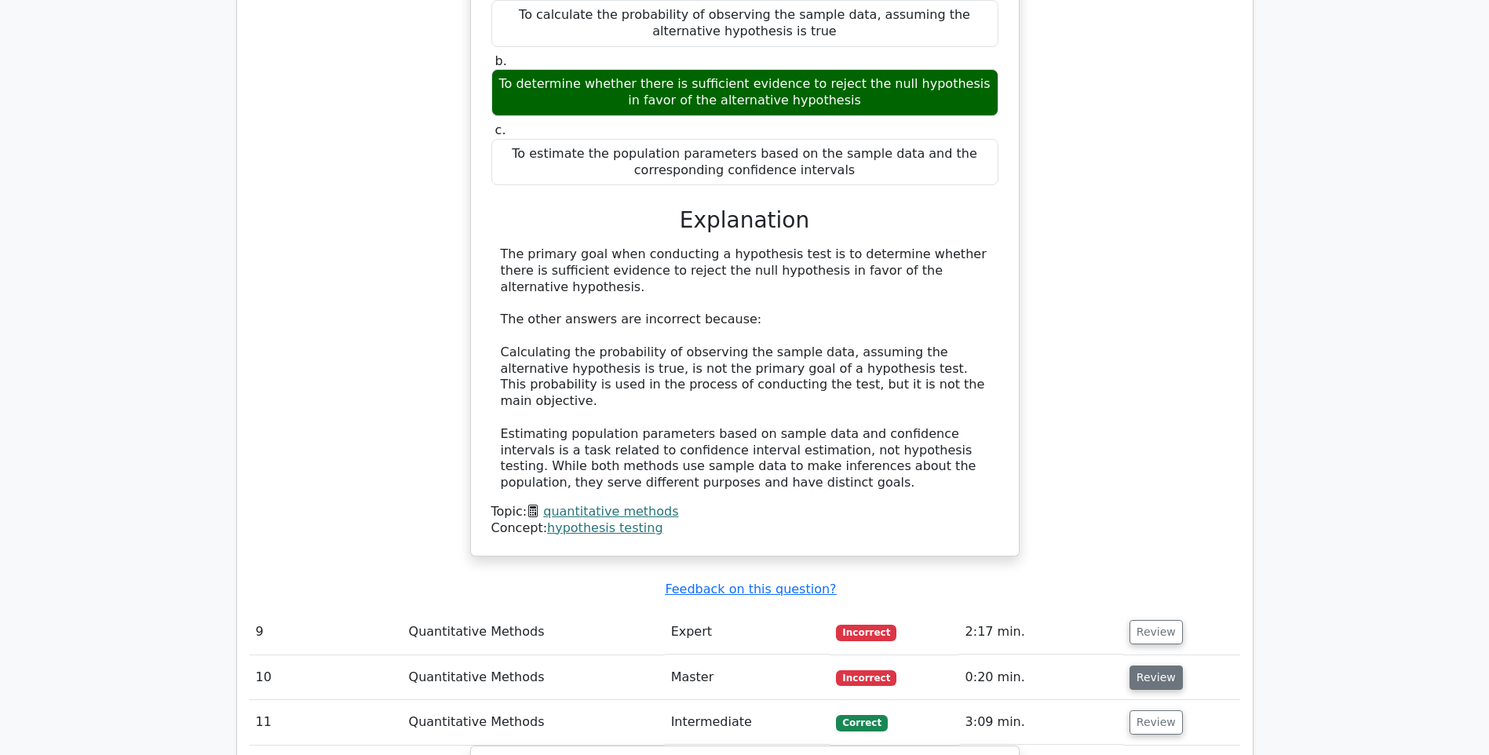
click at [1170, 666] on button "Review" at bounding box center [1156, 678] width 53 height 24
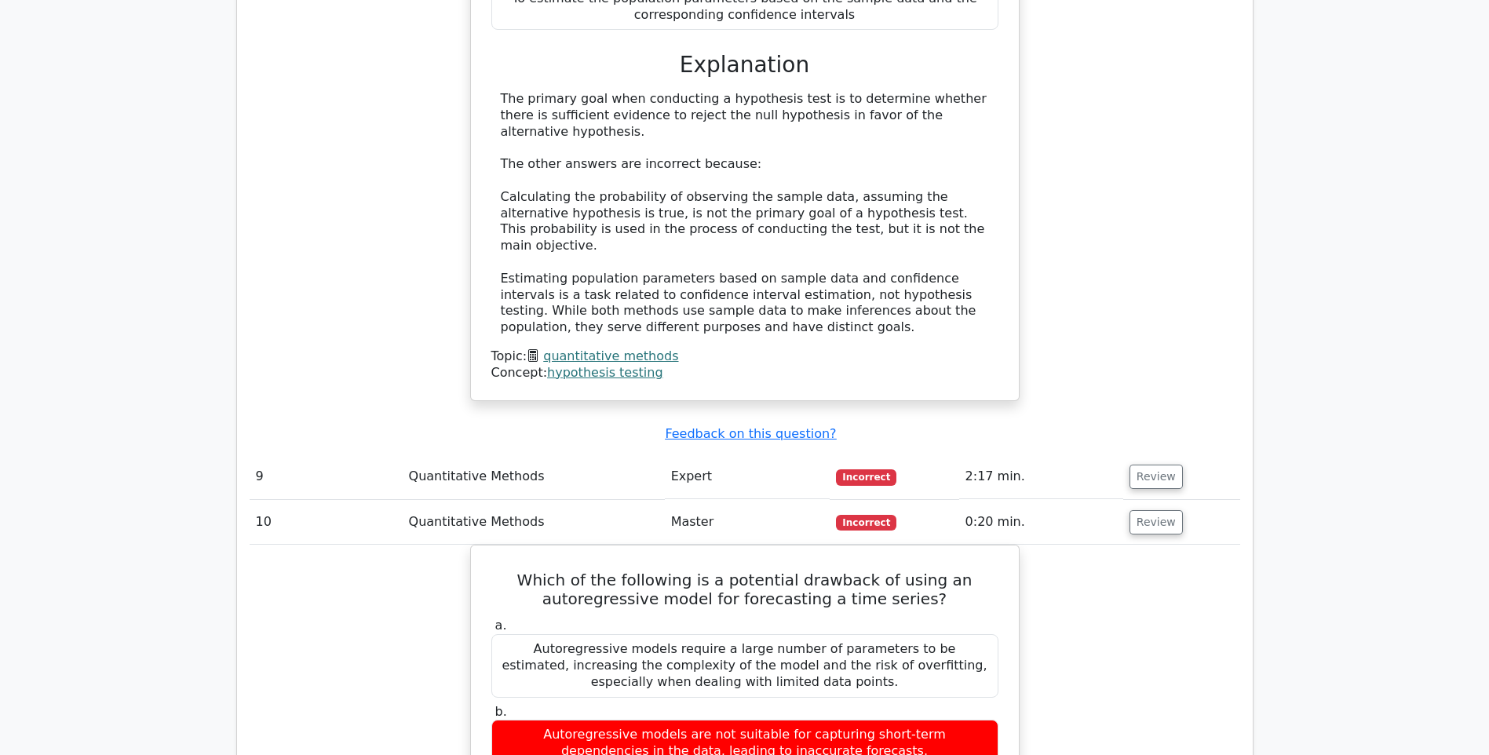
scroll to position [7535, 0]
click at [1142, 463] on button "Review" at bounding box center [1156, 475] width 53 height 24
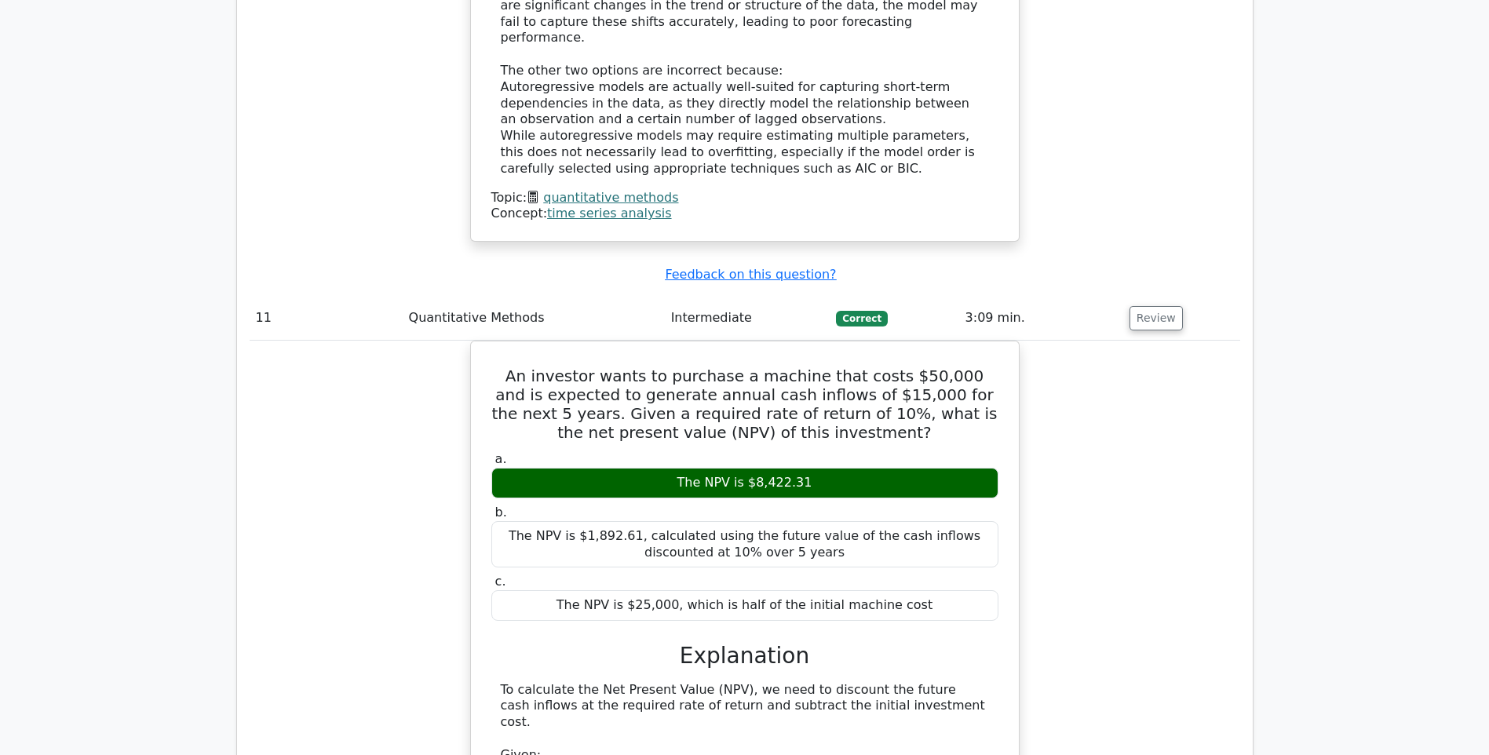
scroll to position [9576, 0]
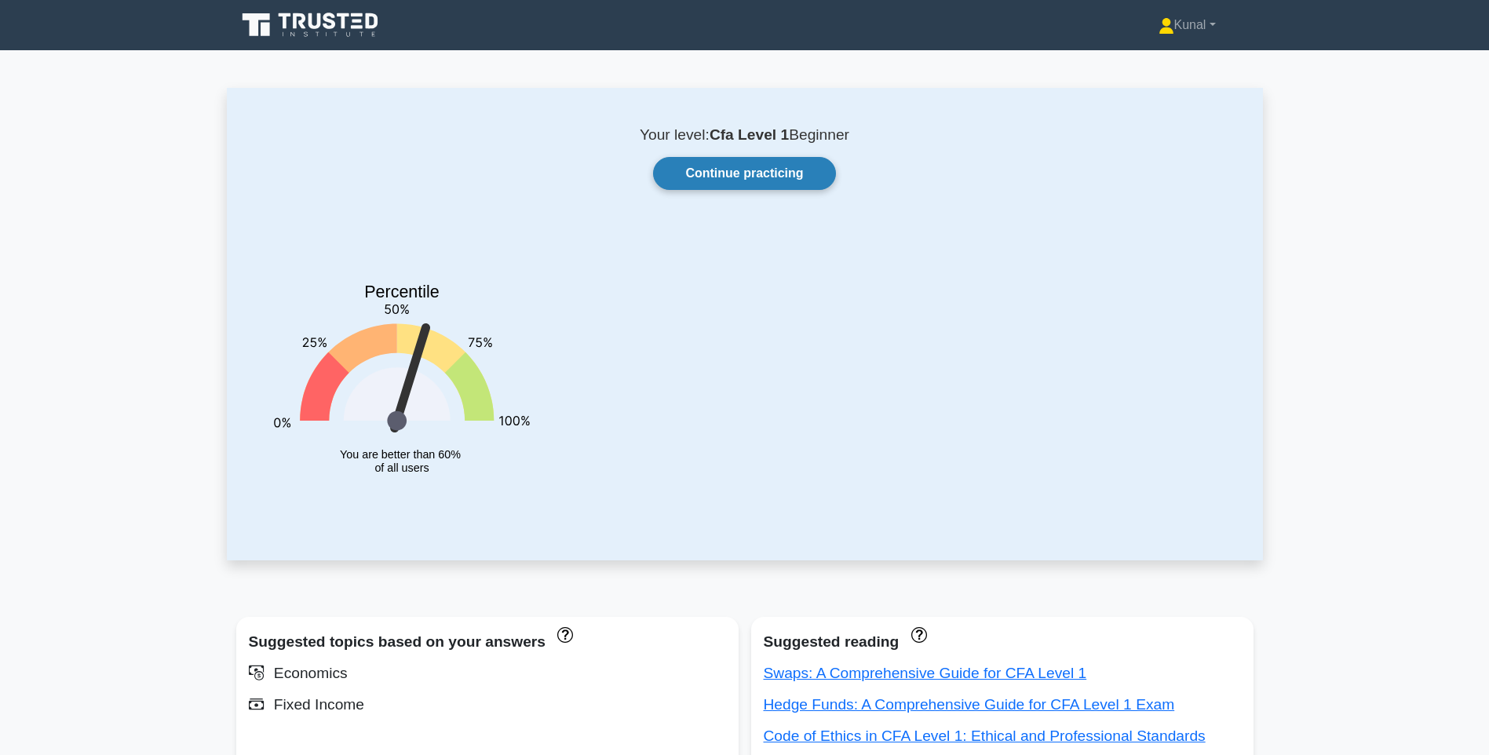
click at [761, 170] on link "Continue practicing" at bounding box center [744, 173] width 182 height 33
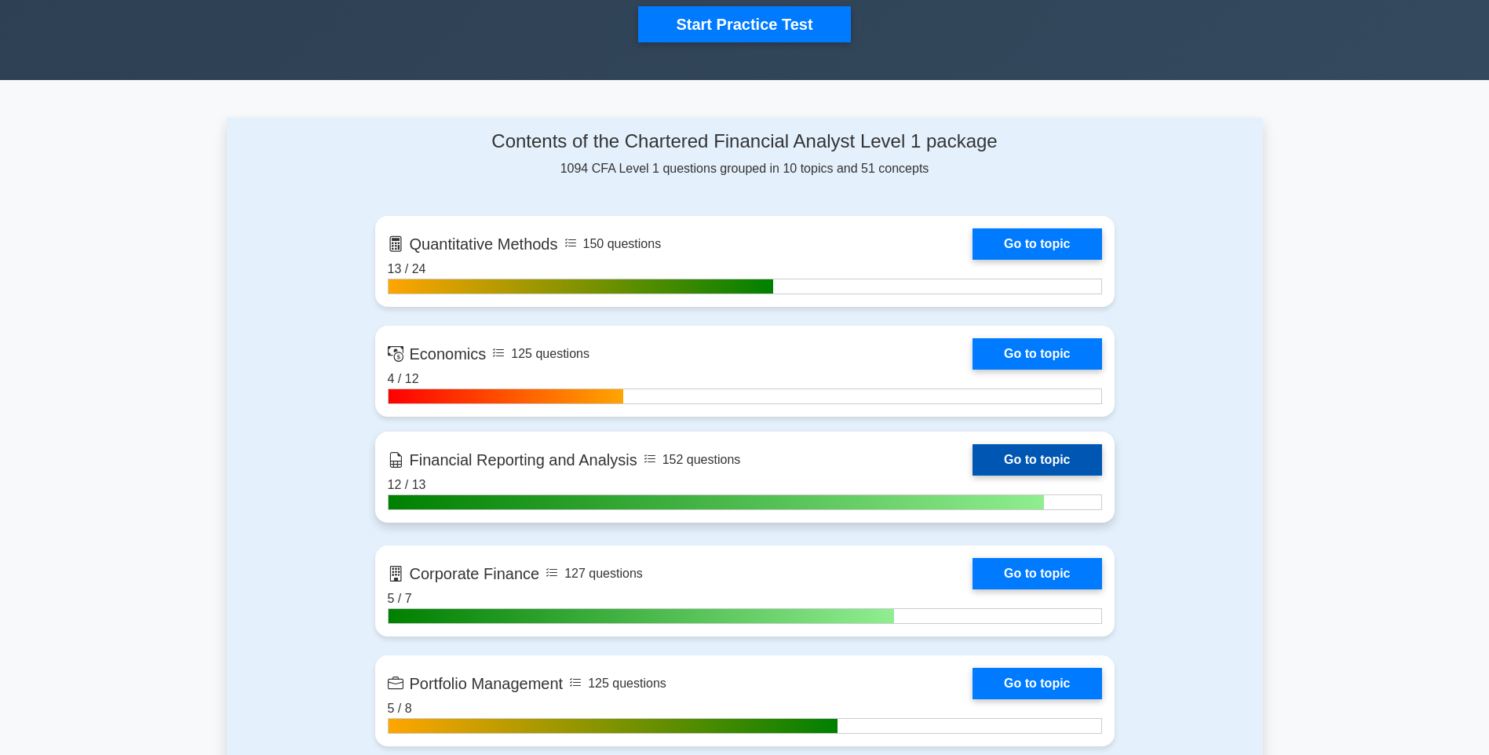
scroll to position [471, 0]
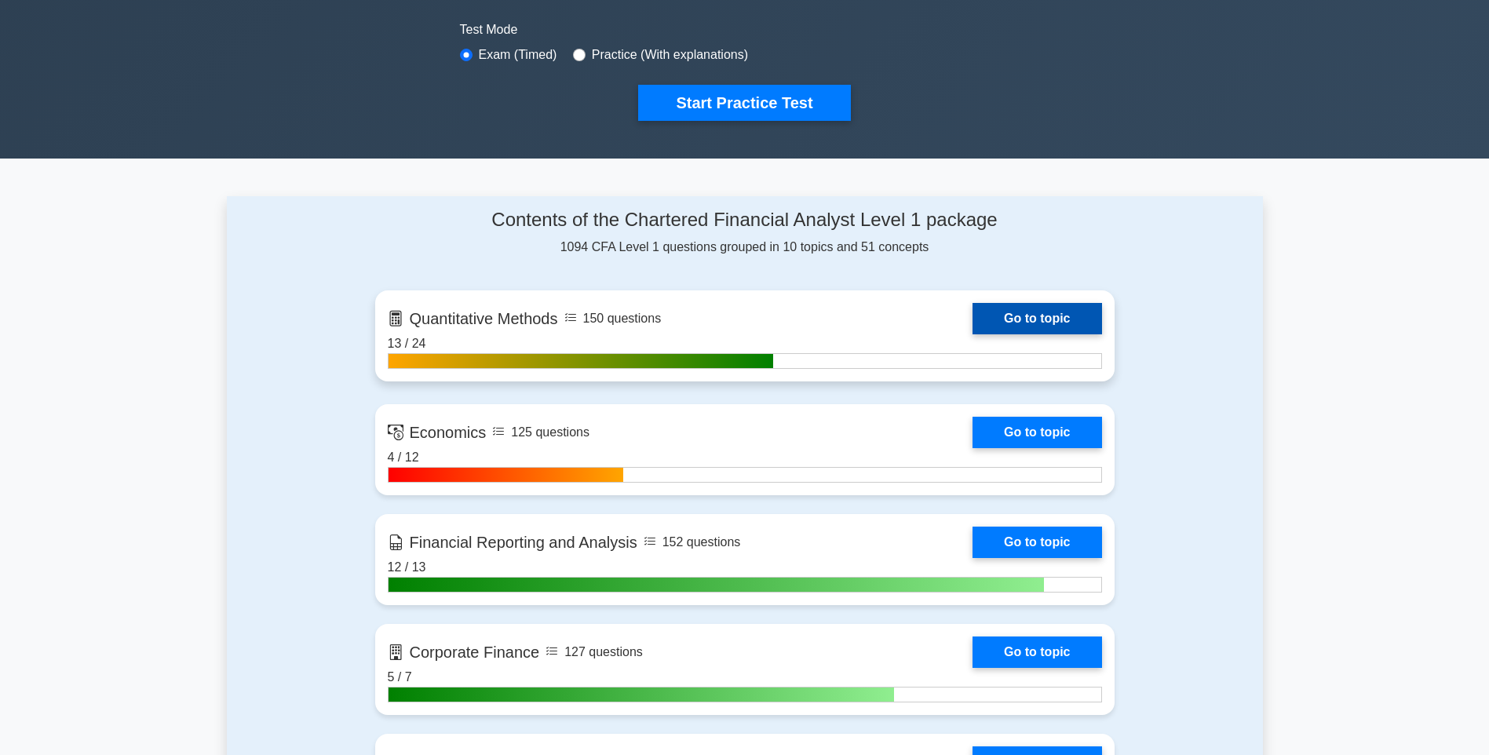
click at [1041, 312] on link "Go to topic" at bounding box center [1037, 318] width 129 height 31
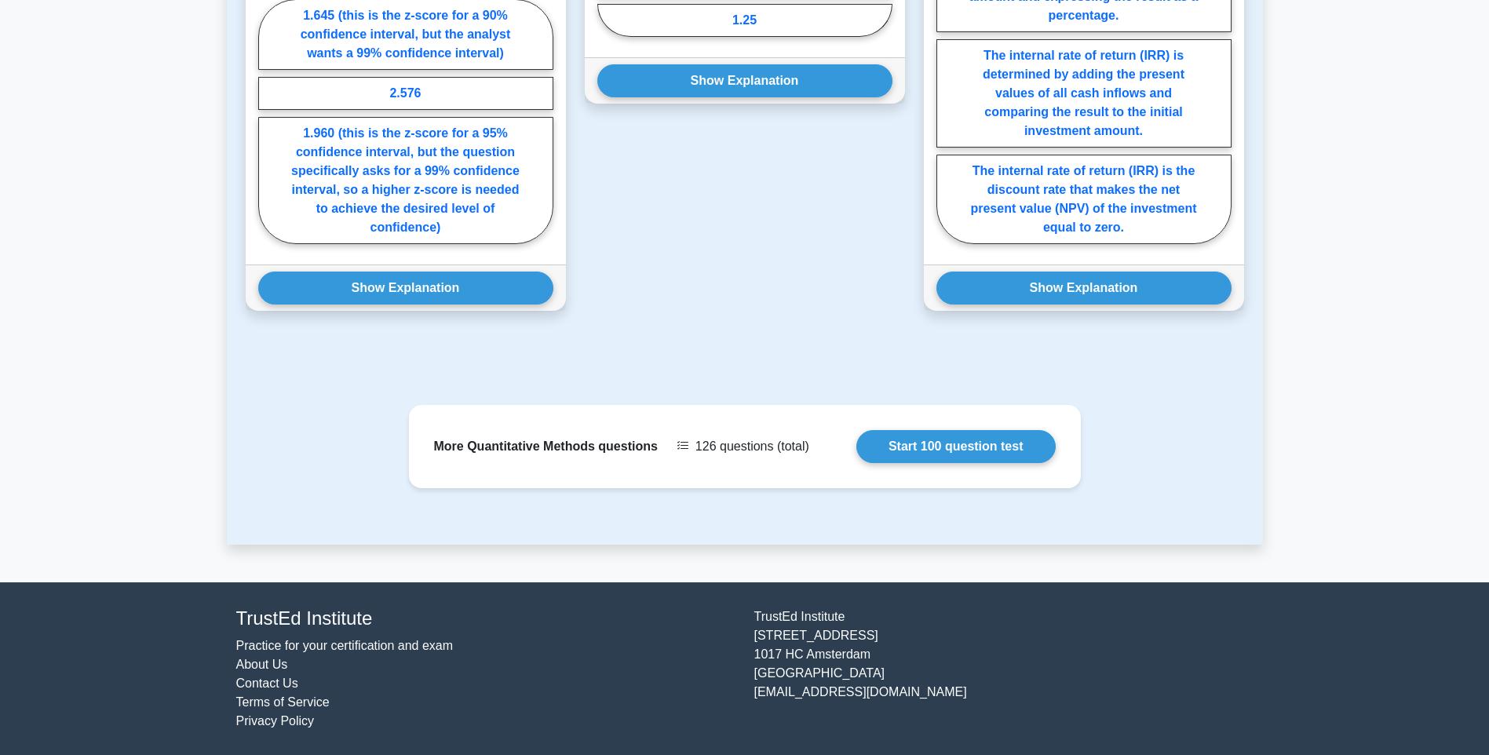
scroll to position [1074, 0]
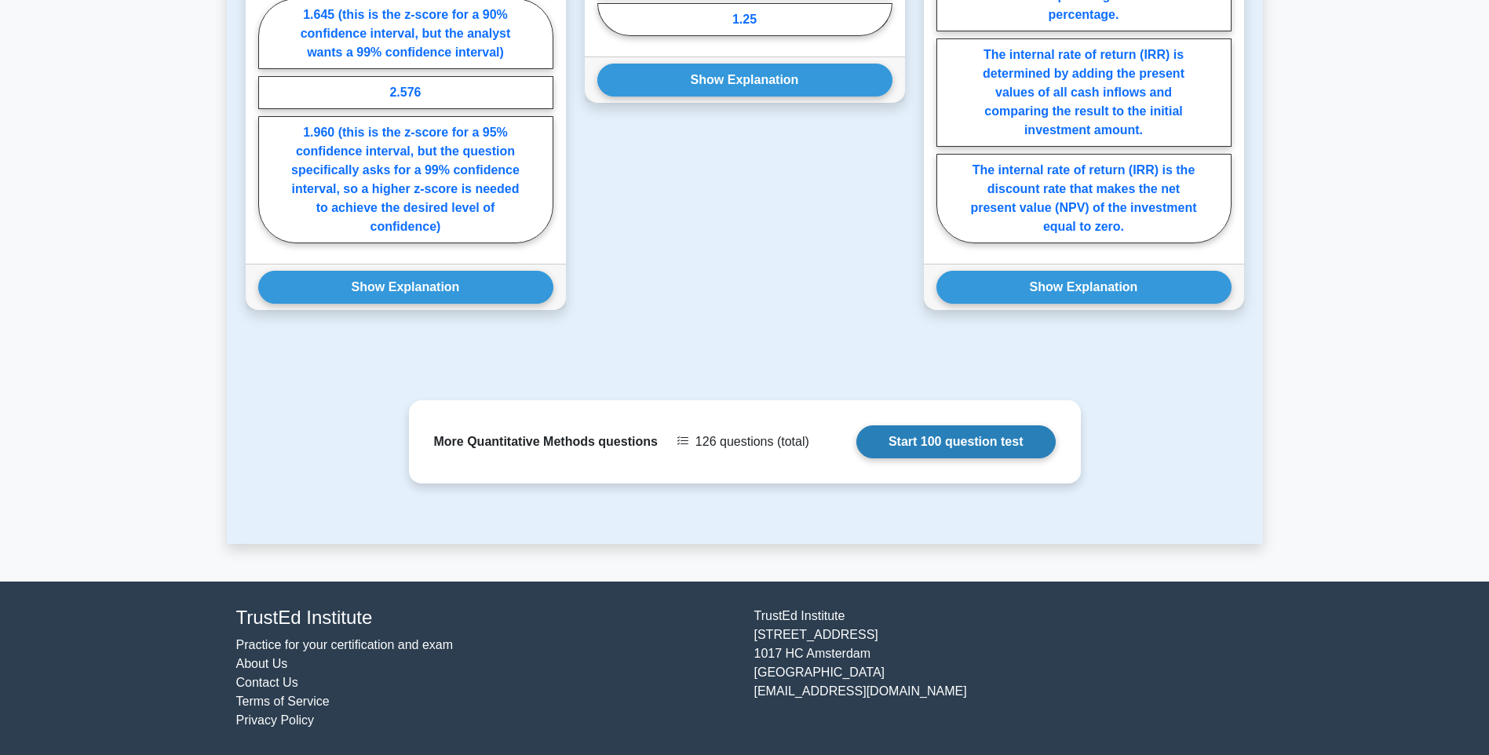
click at [856, 444] on link "Start 100 question test" at bounding box center [955, 441] width 199 height 33
